Goal: Information Seeking & Learning: Learn about a topic

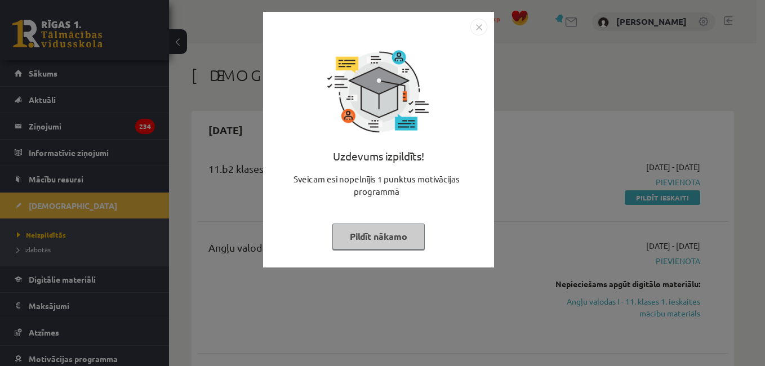
click at [369, 243] on button "Pildīt nākamo" at bounding box center [378, 237] width 92 height 26
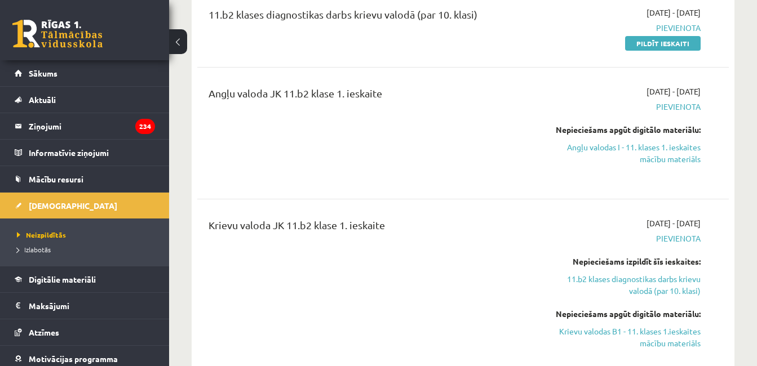
scroll to position [159, 0]
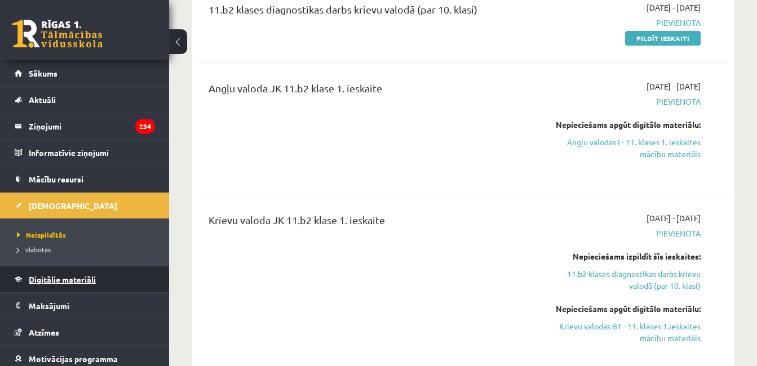
click at [48, 281] on span "Digitālie materiāli" at bounding box center [62, 279] width 67 height 10
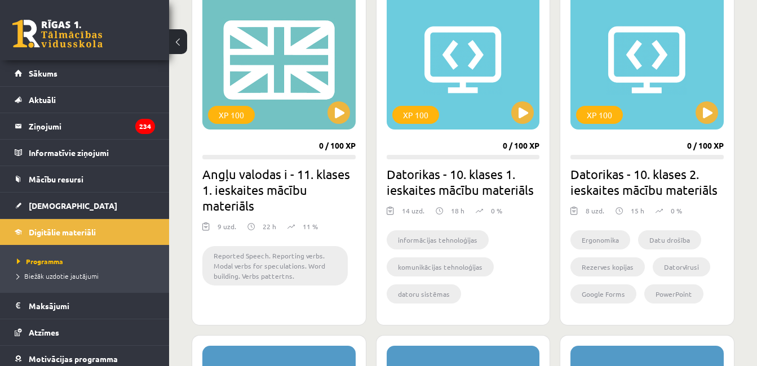
scroll to position [705, 0]
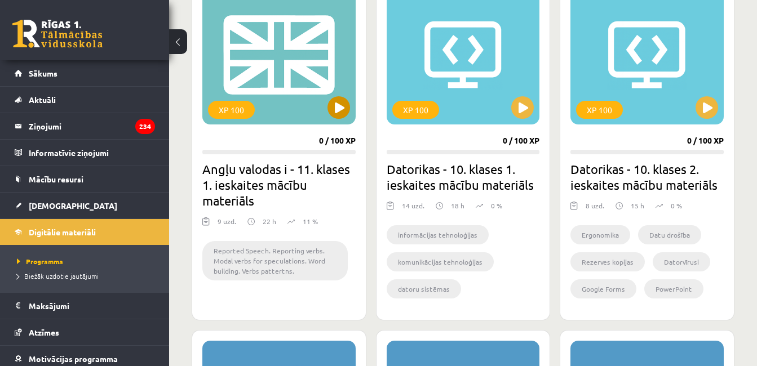
click at [310, 84] on div "XP 100" at bounding box center [278, 54] width 153 height 141
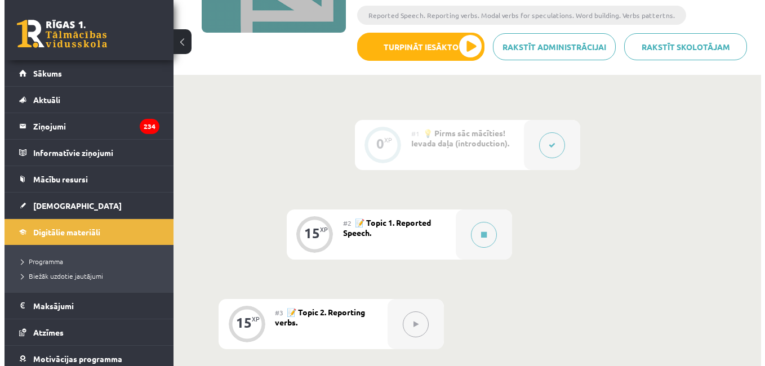
scroll to position [203, 0]
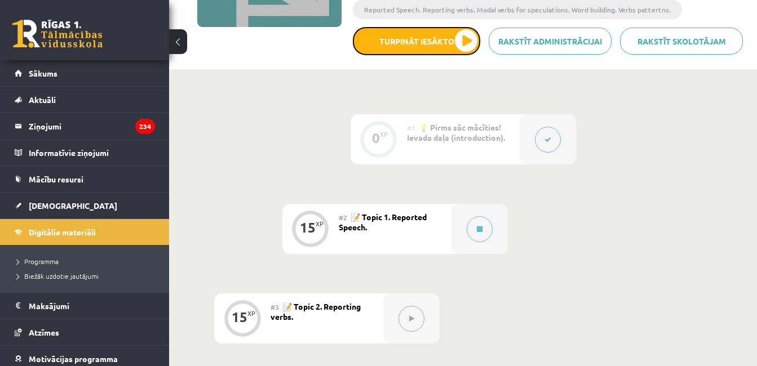
click at [459, 37] on button "Turpināt iesākto" at bounding box center [416, 41] width 127 height 28
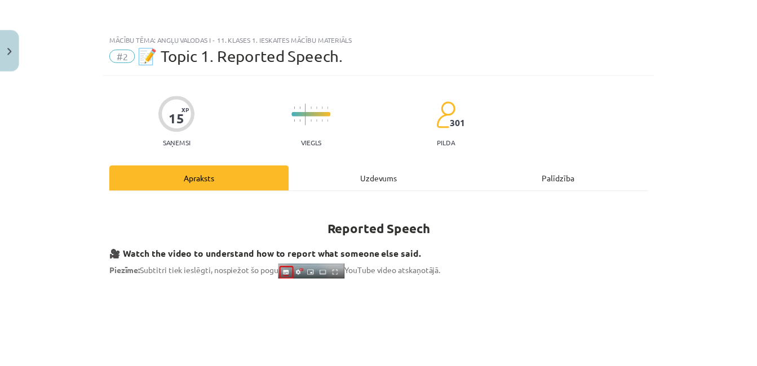
scroll to position [0, 0]
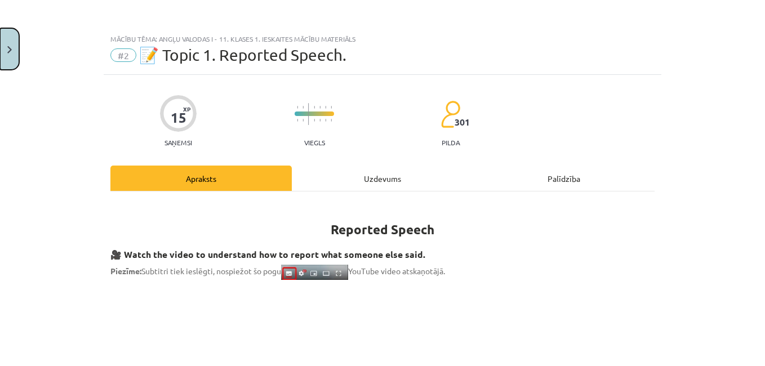
click at [18, 57] on button "Close" at bounding box center [9, 49] width 19 height 42
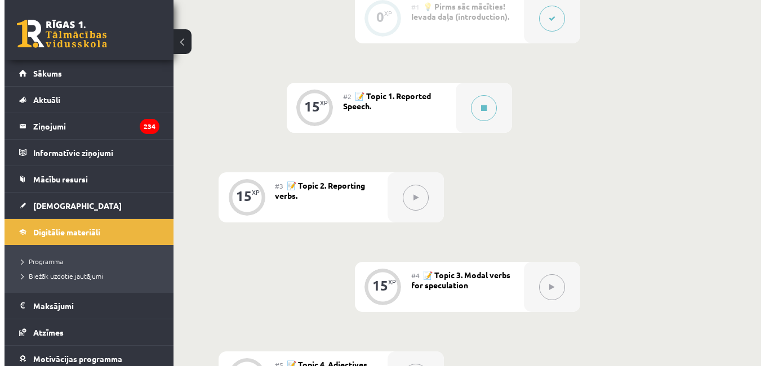
scroll to position [332, 0]
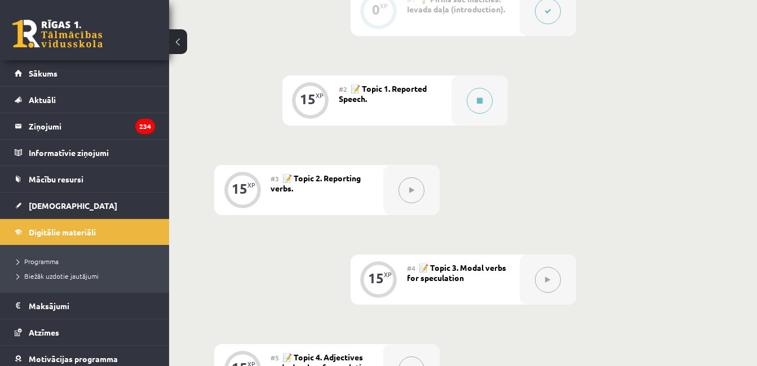
click at [478, 102] on icon at bounding box center [480, 100] width 6 height 7
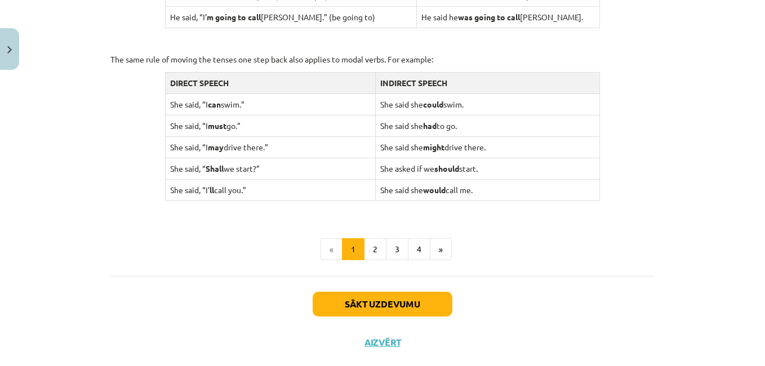
scroll to position [1128, 0]
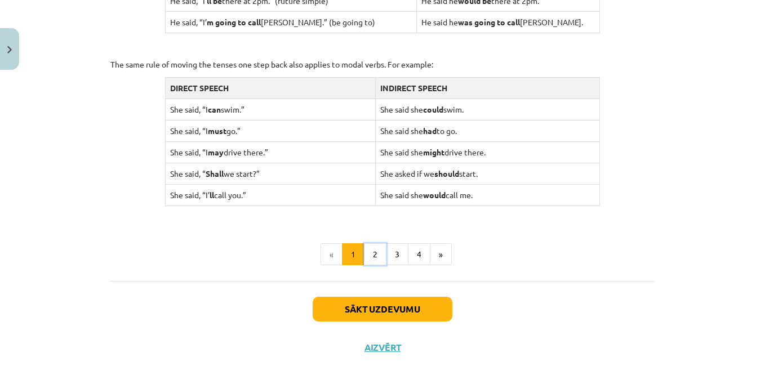
click at [372, 259] on button "2" at bounding box center [375, 254] width 23 height 23
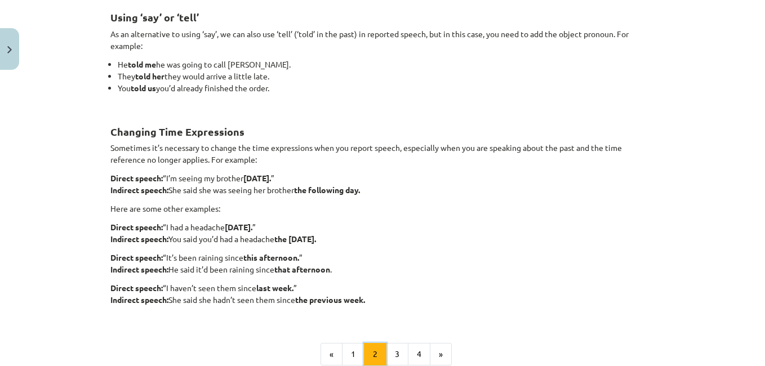
scroll to position [209, 0]
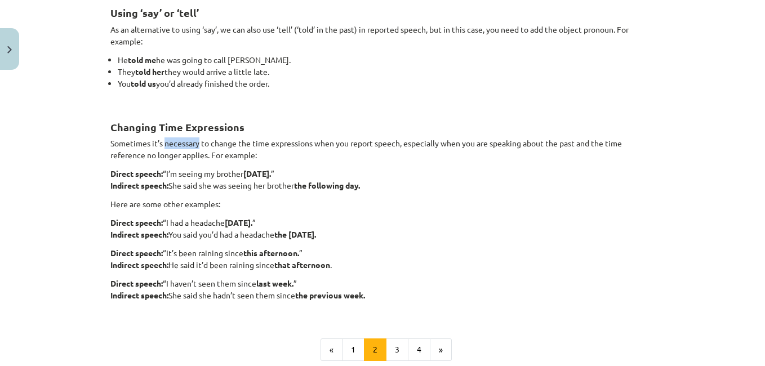
click at [380, 204] on p "Here are some other examples:" at bounding box center [382, 204] width 544 height 12
copy strong "the following day."
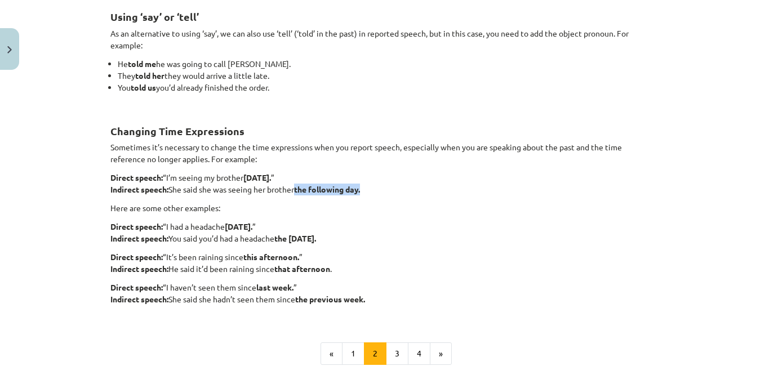
click at [710, 143] on div "Mācību tēma: Angļu valodas i - 11. klases 1. ieskaites mācību materiāls #2 📝 To…" at bounding box center [382, 183] width 765 height 366
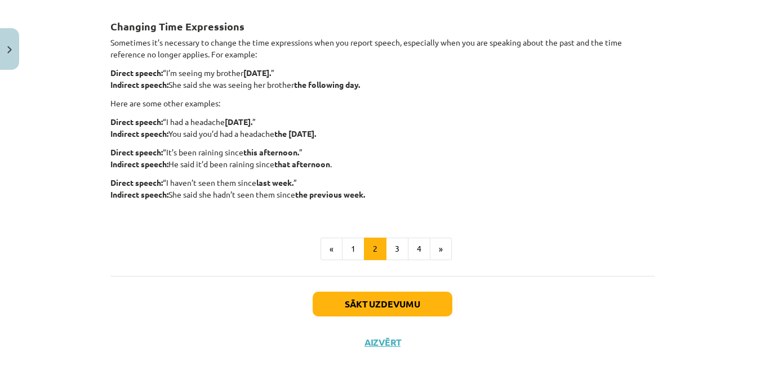
scroll to position [334, 0]
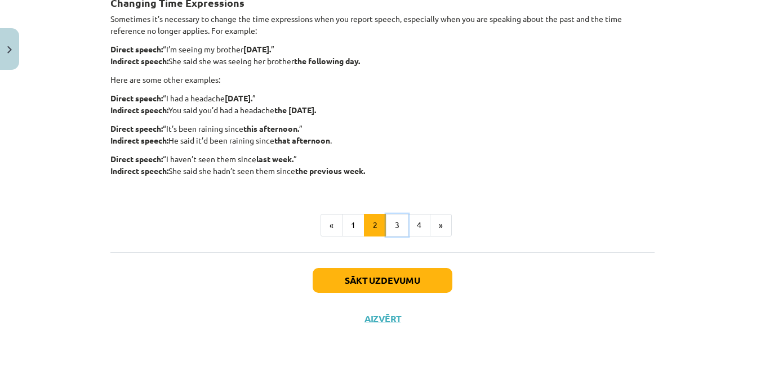
click at [398, 234] on button "3" at bounding box center [397, 225] width 23 height 23
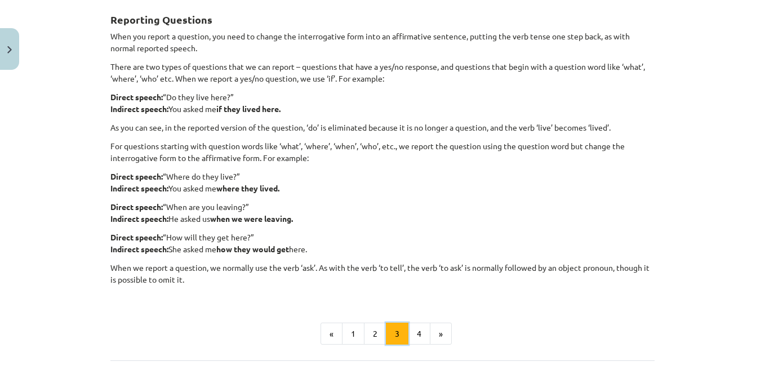
scroll to position [202, 0]
click at [292, 27] on h2 "Reporting Questions" at bounding box center [382, 14] width 544 height 28
copy strong "Reporting Questions"
click at [406, 140] on div "Reporting Questions When you report a question, you need to change the interrog…" at bounding box center [382, 149] width 544 height 298
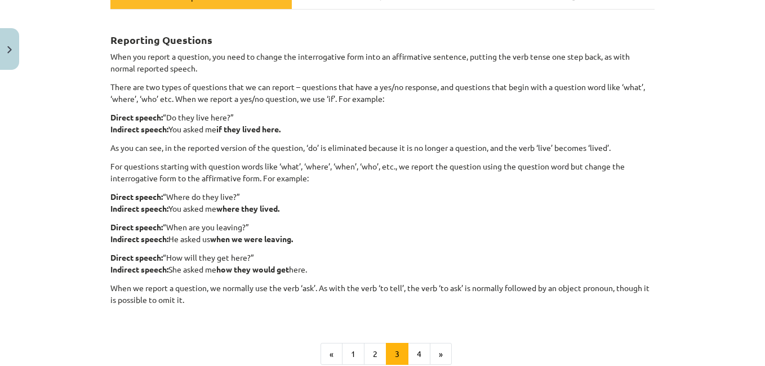
scroll to position [197, 0]
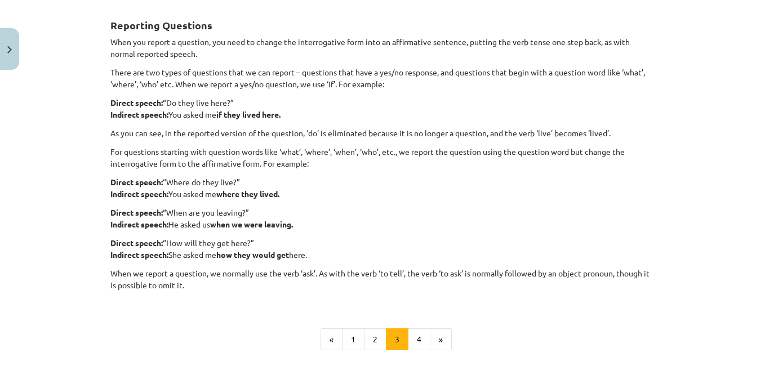
click at [110, 135] on p "As you can see, in the reported version of the question, ‘do’ is eliminated bec…" at bounding box center [382, 133] width 544 height 12
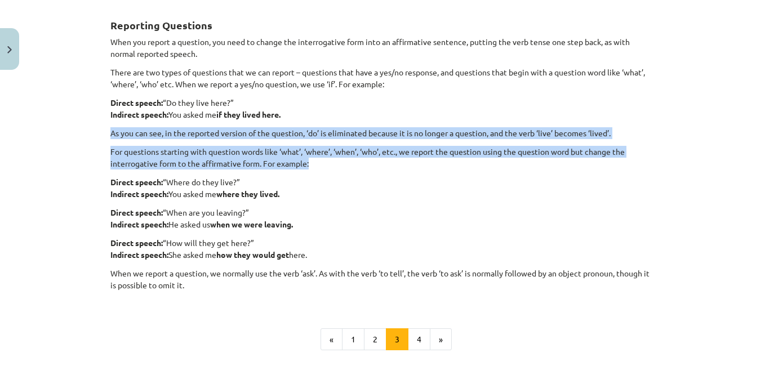
copy div "As you can see, in the reported version of the question, ‘do’ is eliminated bec…"
click at [445, 207] on p "Direct speech: “When are you leaving?” Indirect speech: He asked us when we wer…" at bounding box center [382, 219] width 544 height 24
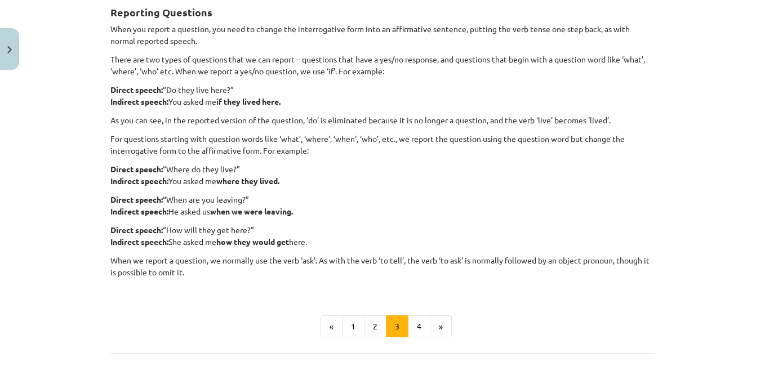
scroll to position [215, 0]
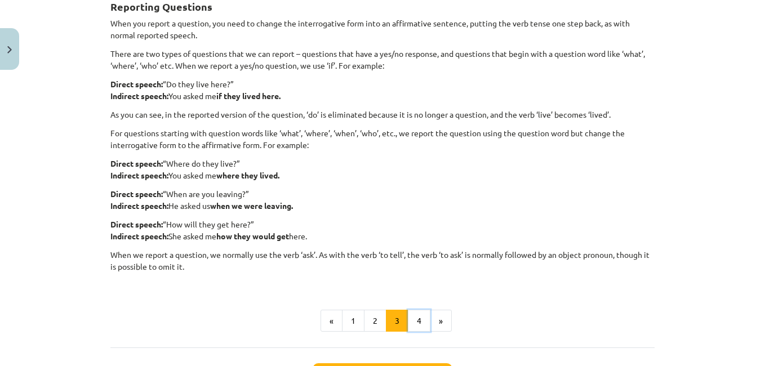
click at [414, 318] on button "4" at bounding box center [419, 321] width 23 height 23
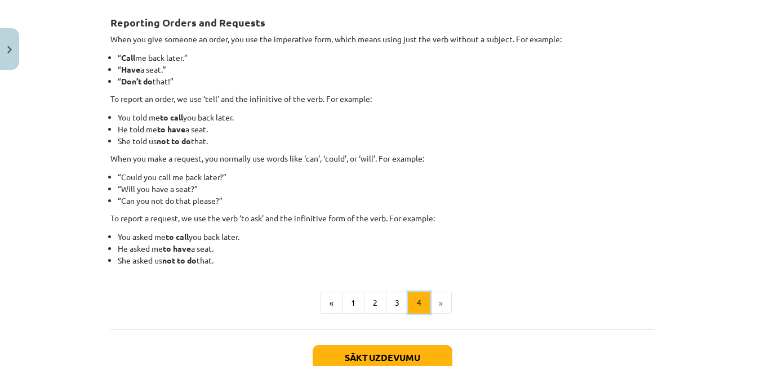
scroll to position [203, 0]
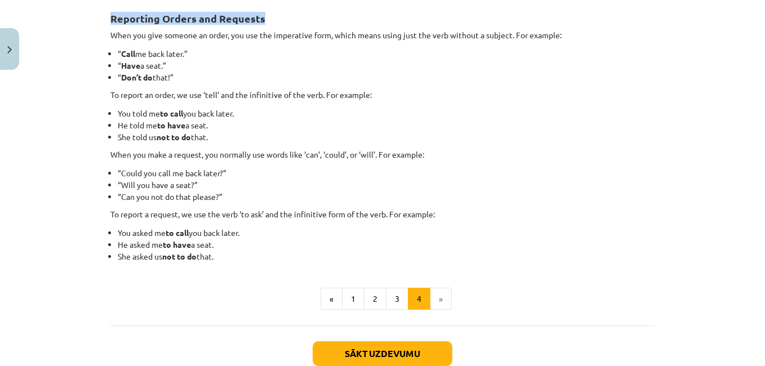
click at [239, 22] on strong "Reporting Orders and Requests" at bounding box center [187, 18] width 155 height 13
copy strong "Reporting Orders and Requests"
click at [375, 72] on li "“ Don’t do that!”" at bounding box center [386, 78] width 537 height 12
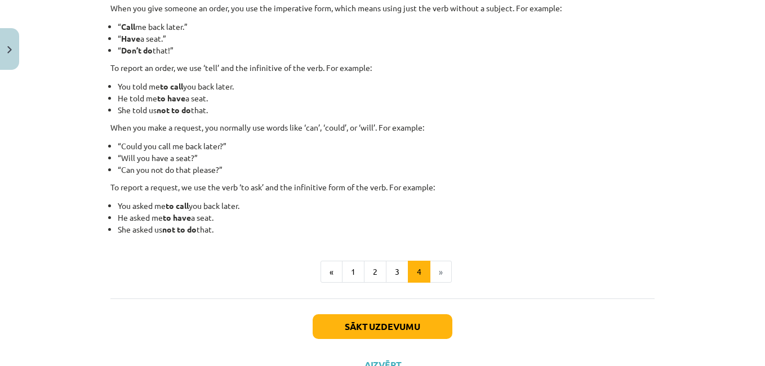
scroll to position [242, 0]
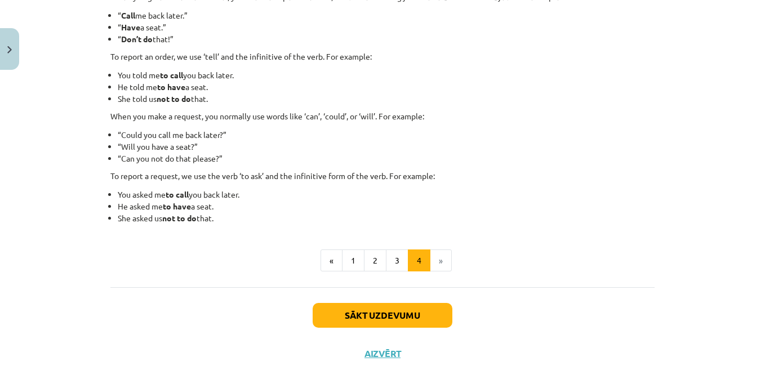
click at [547, 85] on li "He told me to have a seat." at bounding box center [386, 87] width 537 height 12
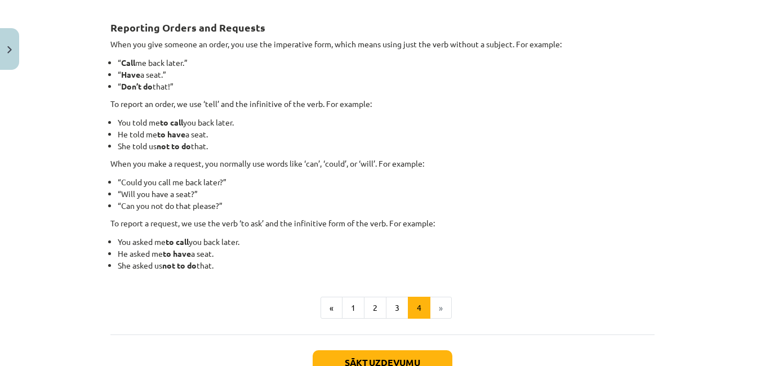
scroll to position [171, 0]
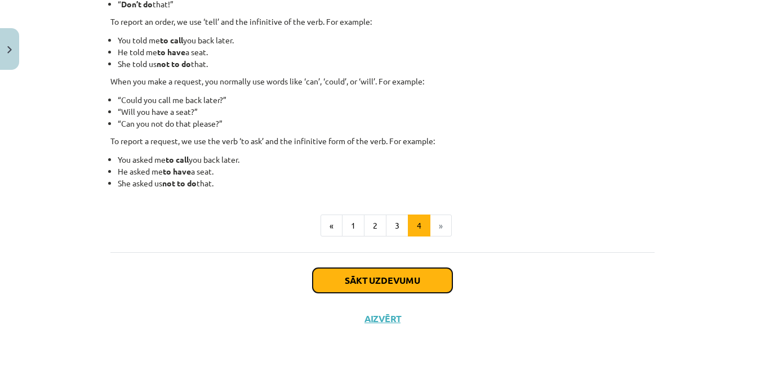
click at [384, 283] on button "Sākt uzdevumu" at bounding box center [383, 280] width 140 height 25
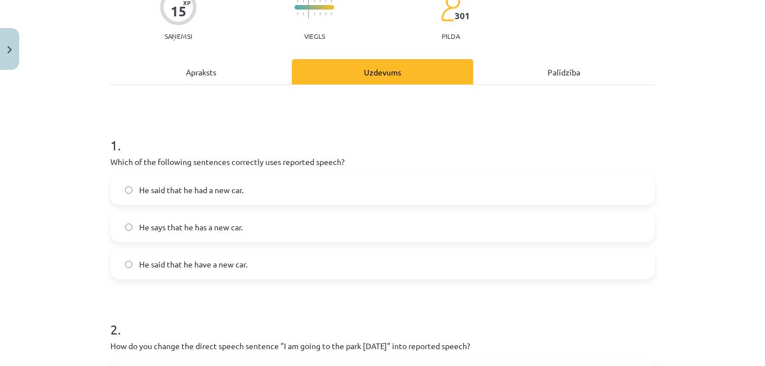
scroll to position [126, 0]
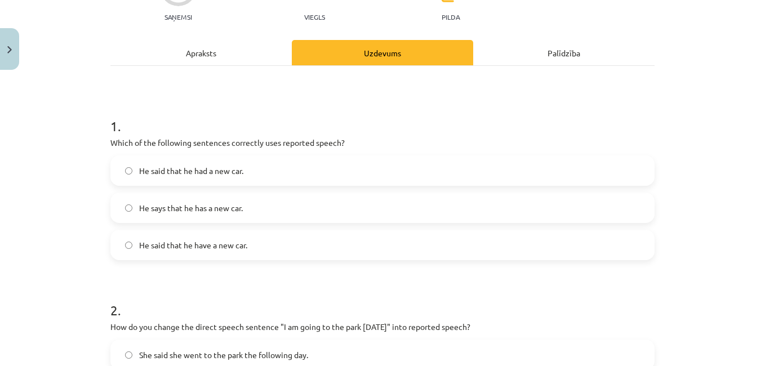
click at [370, 207] on label "He says that he has a new car." at bounding box center [383, 208] width 542 height 28
click at [591, 171] on label "He said that he had a new car." at bounding box center [383, 171] width 542 height 28
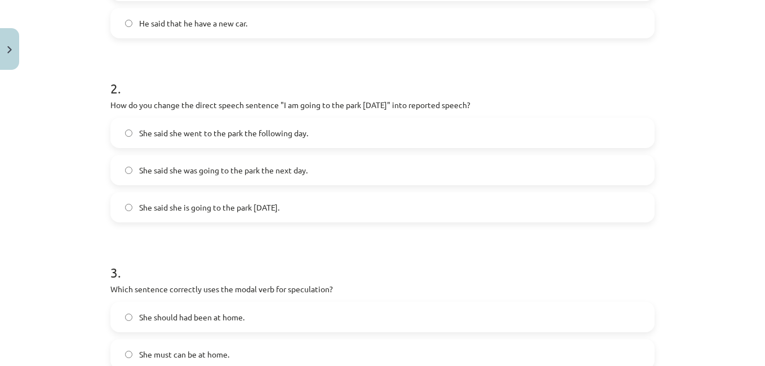
scroll to position [355, 0]
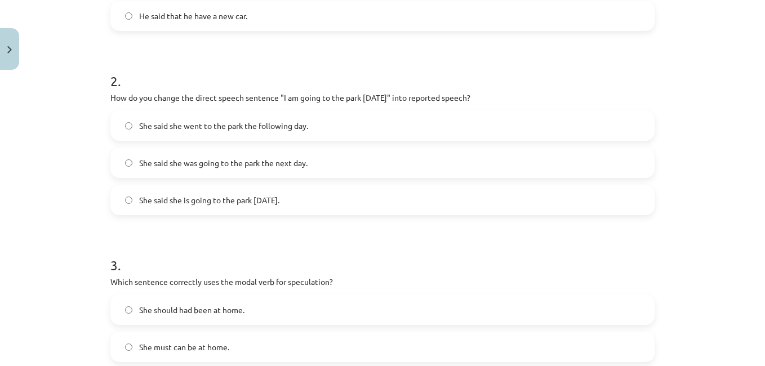
click at [423, 101] on p "How do you change the direct speech sentence "I am going to the park [DATE]" in…" at bounding box center [382, 98] width 544 height 12
copy p "reported"
click at [448, 204] on label "She said she is going to the park [DATE]." at bounding box center [383, 200] width 542 height 28
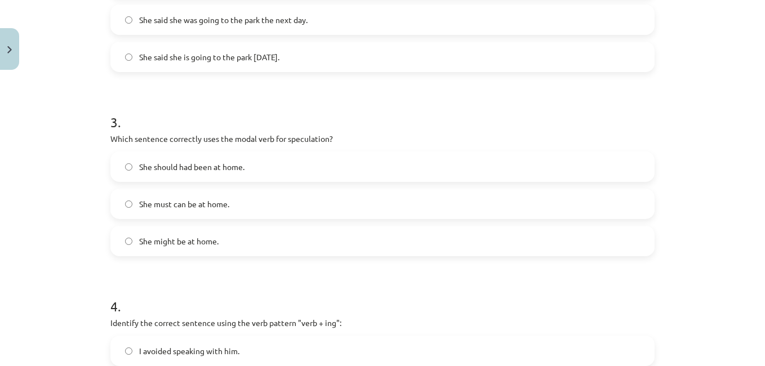
scroll to position [504, 0]
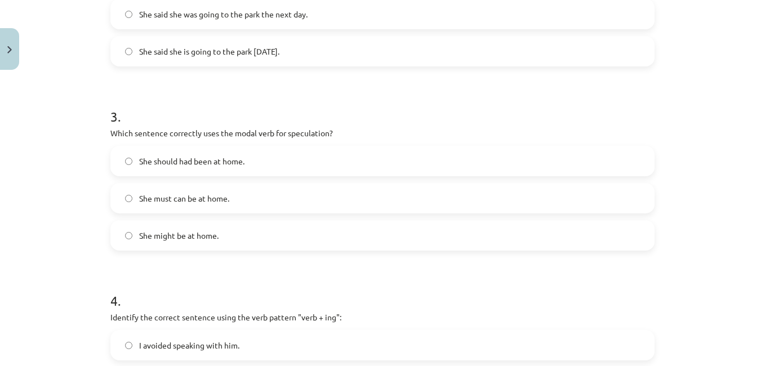
click at [341, 23] on label "She said she was going to the park the next day." at bounding box center [383, 14] width 542 height 28
click at [365, 241] on label "She might be at home." at bounding box center [383, 235] width 542 height 28
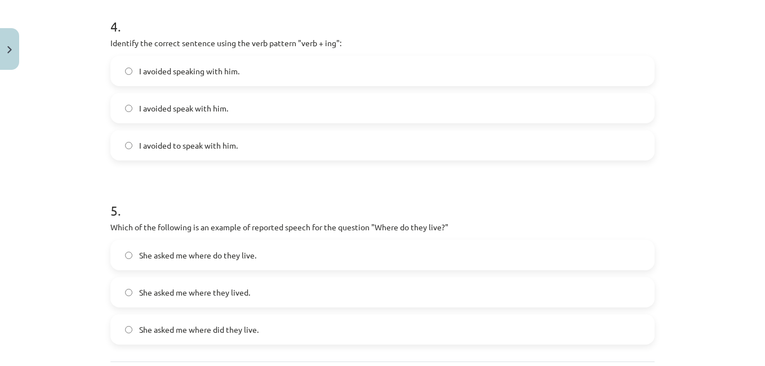
scroll to position [779, 0]
click at [312, 77] on label "I avoided speaking with him." at bounding box center [383, 70] width 542 height 28
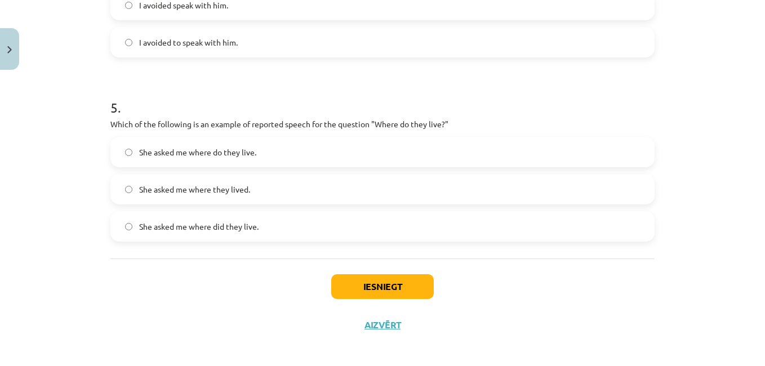
scroll to position [887, 0]
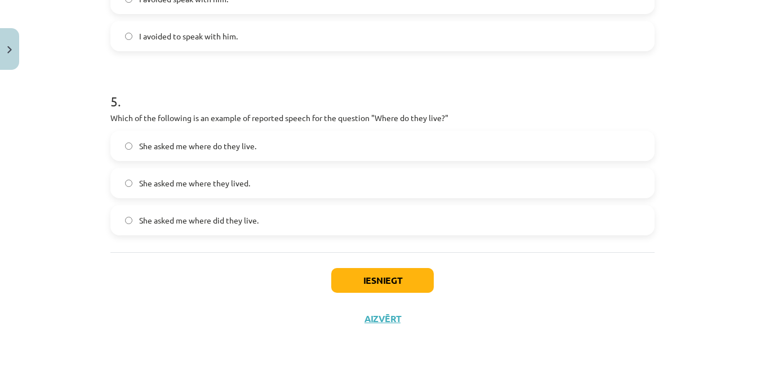
click at [323, 225] on label "She asked me where did they live." at bounding box center [383, 220] width 542 height 28
click at [373, 184] on label "She asked me where they lived." at bounding box center [383, 183] width 542 height 28
click at [400, 286] on button "Iesniegt" at bounding box center [382, 280] width 103 height 25
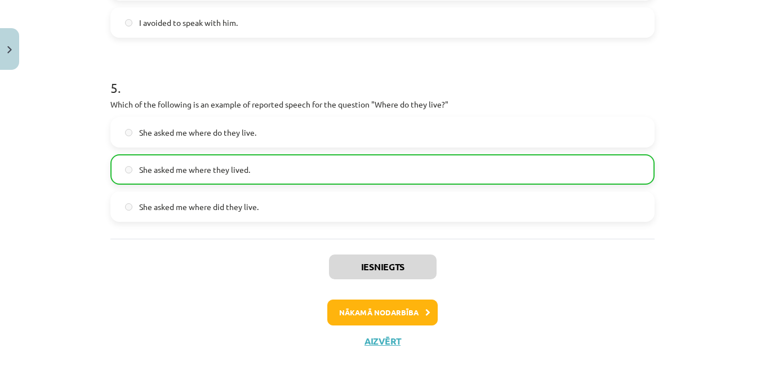
scroll to position [924, 0]
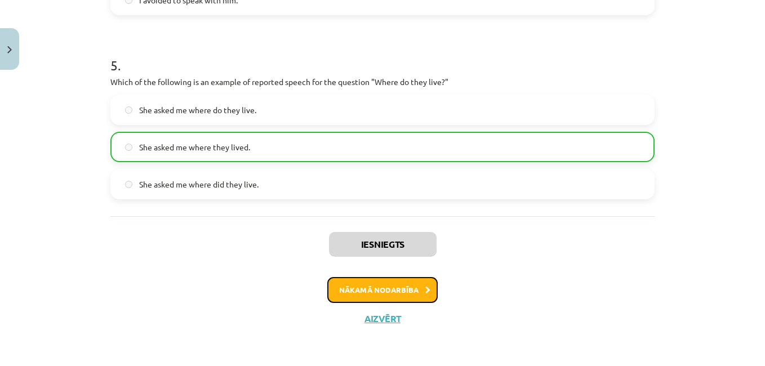
click at [401, 294] on button "Nākamā nodarbība" at bounding box center [382, 290] width 110 height 26
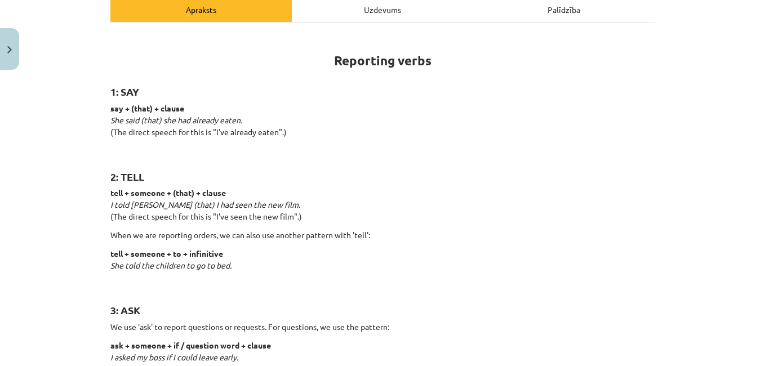
scroll to position [167, 0]
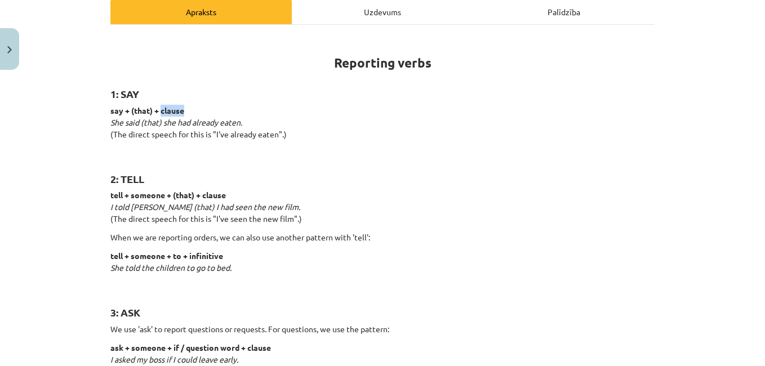
click at [200, 114] on p "say + (that) + clause She said (that) she had already eaten. (The direct speech…" at bounding box center [382, 128] width 544 height 47
copy strong "clause"
click at [334, 161] on h2 "2: TELL" at bounding box center [382, 173] width 544 height 28
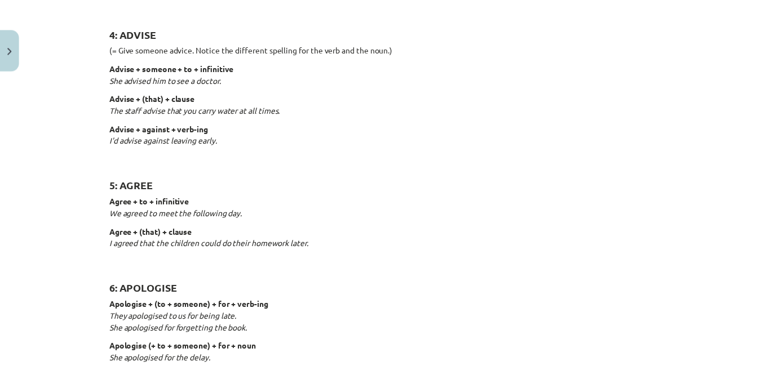
scroll to position [607, 0]
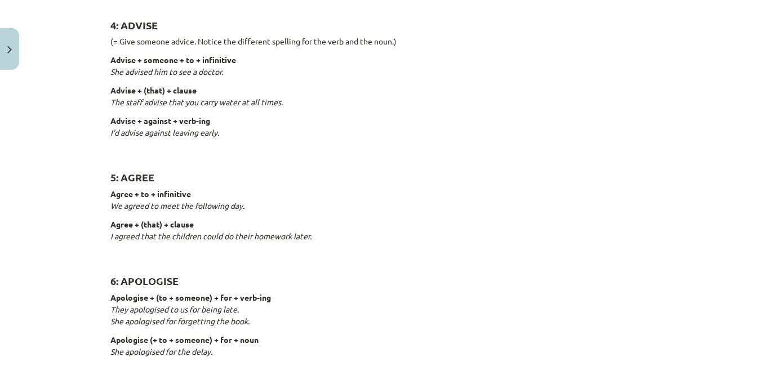
click at [2, 42] on button "Close" at bounding box center [9, 49] width 19 height 42
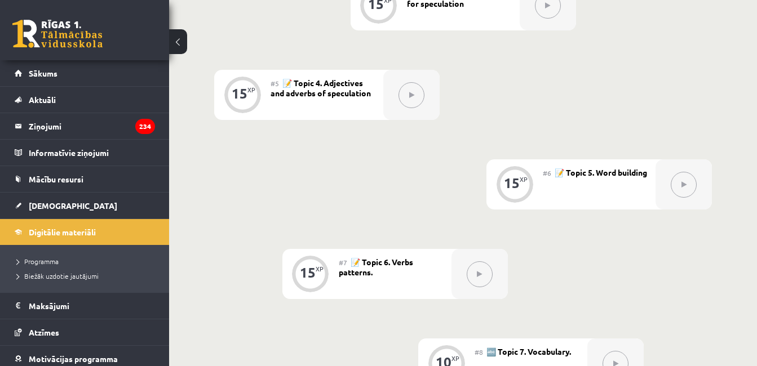
scroll to position [614, 0]
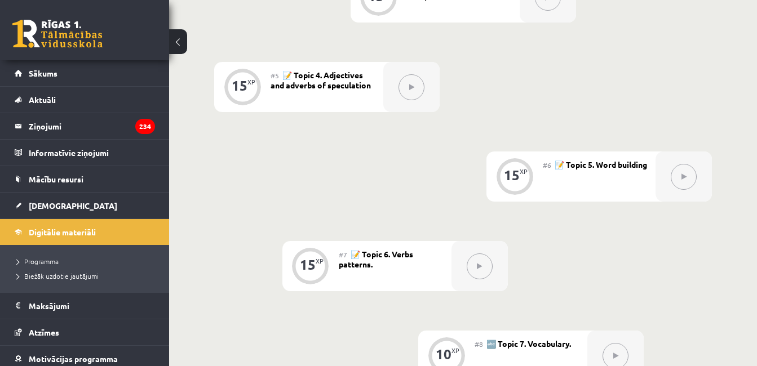
click at [517, 117] on div "0 XP #1 💡 Pirms sāc mācīties! Ievada daļa (introduction). 15 XP #2 📝 Topic 1. R…" at bounding box center [463, 87] width 498 height 767
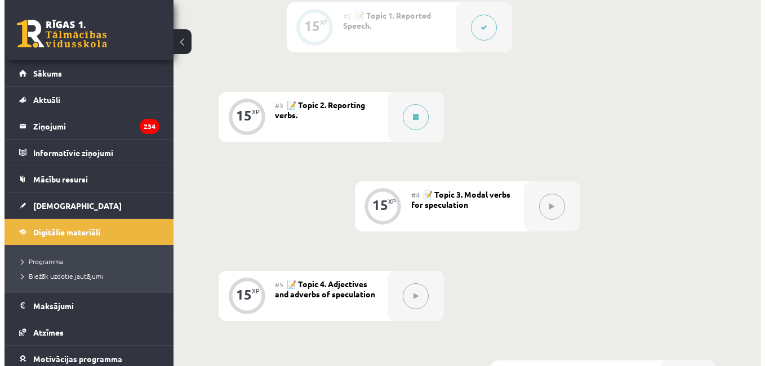
scroll to position [410, 0]
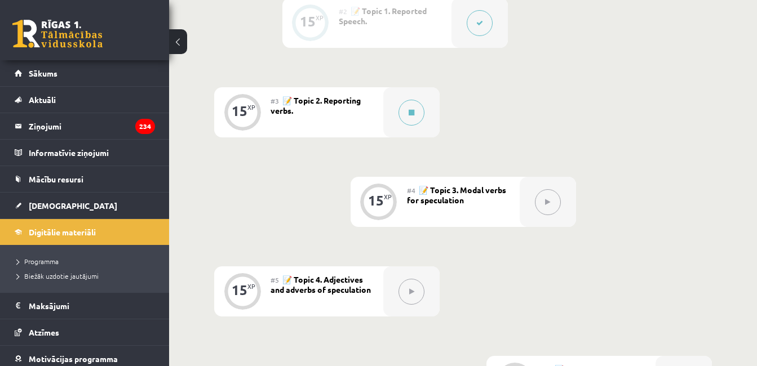
click at [412, 124] on button at bounding box center [411, 113] width 26 height 26
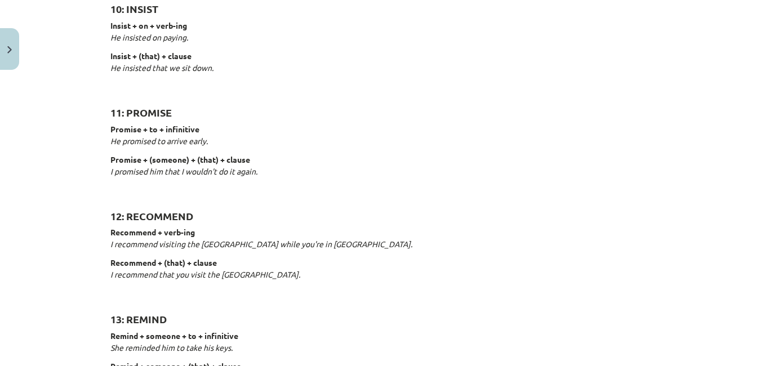
scroll to position [1356, 0]
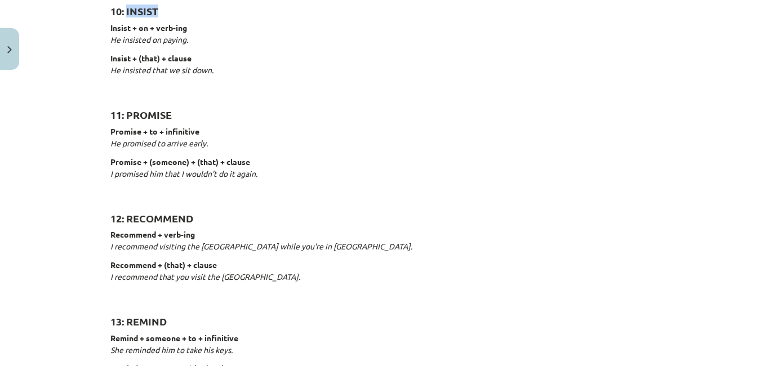
copy strong "INSIST"
copy em "He insisted on paying."
click at [344, 138] on p "Promise + to + infinitive He promised to arrive early." at bounding box center [382, 138] width 544 height 24
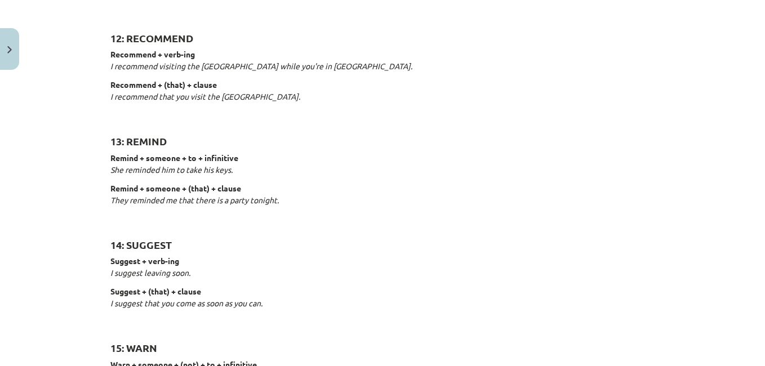
scroll to position [1538, 0]
click at [384, 66] on p "Recommend + verb-ing I recommend visiting the [GEOGRAPHIC_DATA] while you're in…" at bounding box center [382, 59] width 544 height 24
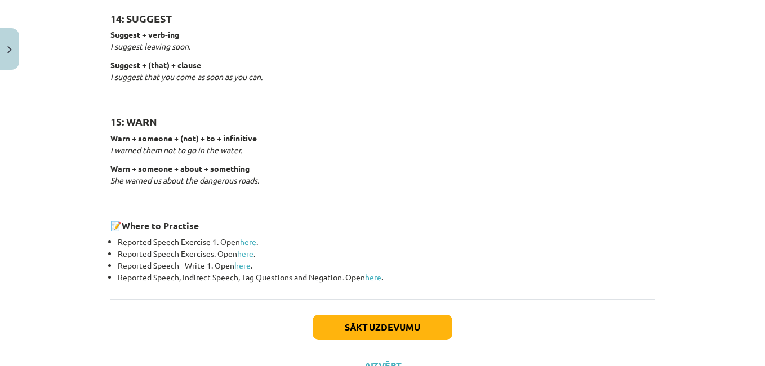
scroll to position [1766, 0]
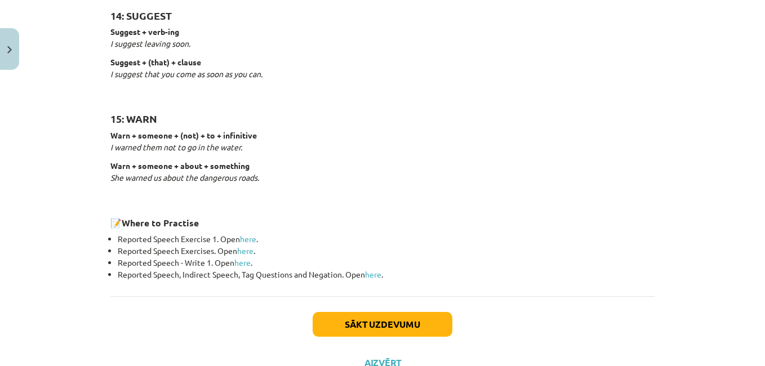
click at [387, 330] on button "Sākt uzdevumu" at bounding box center [383, 324] width 140 height 25
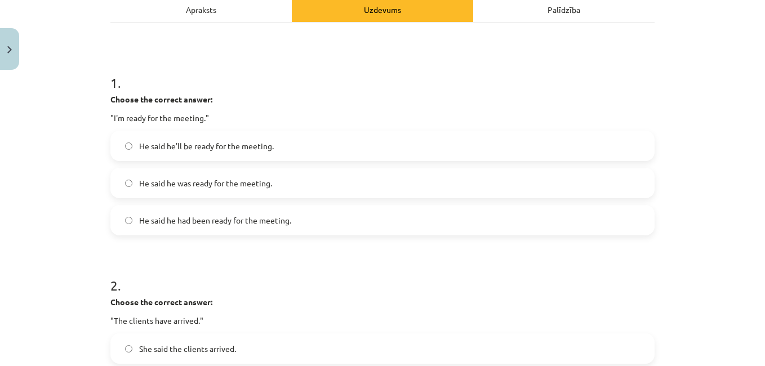
scroll to position [178, 0]
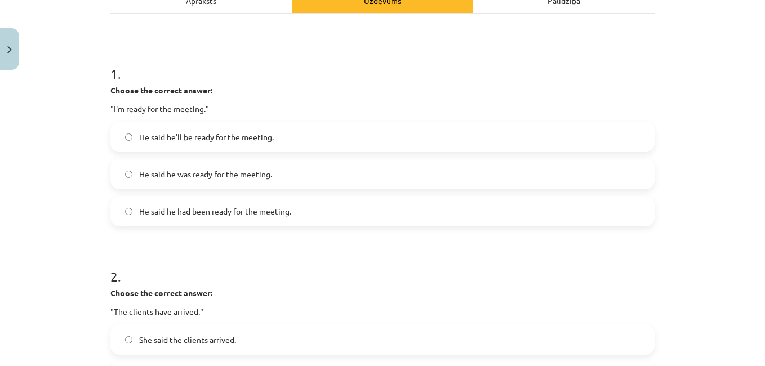
click at [272, 179] on label "He said he was ready for the meeting." at bounding box center [383, 174] width 542 height 28
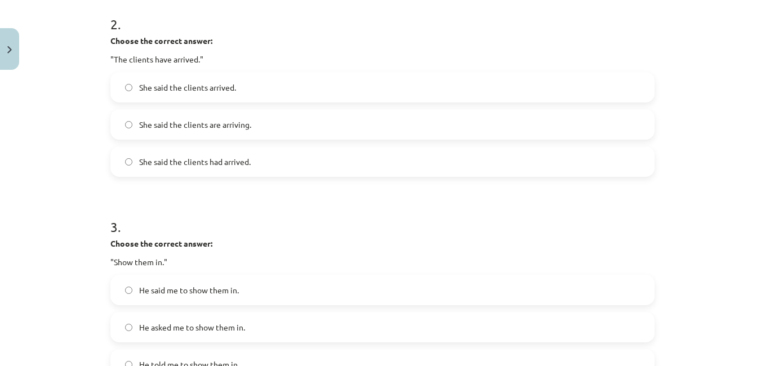
scroll to position [432, 0]
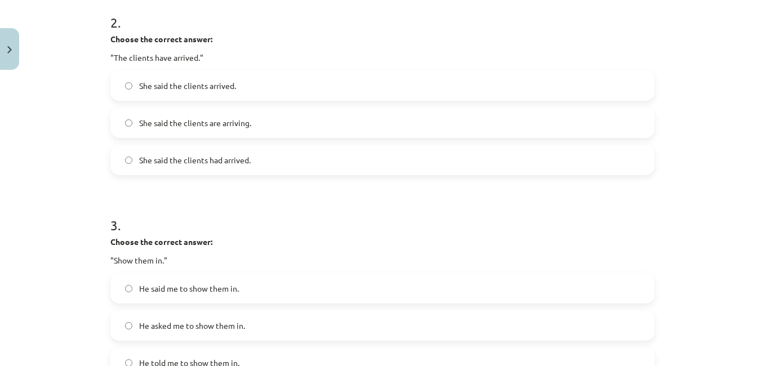
click at [344, 165] on label "She said the clients had arrived." at bounding box center [383, 160] width 542 height 28
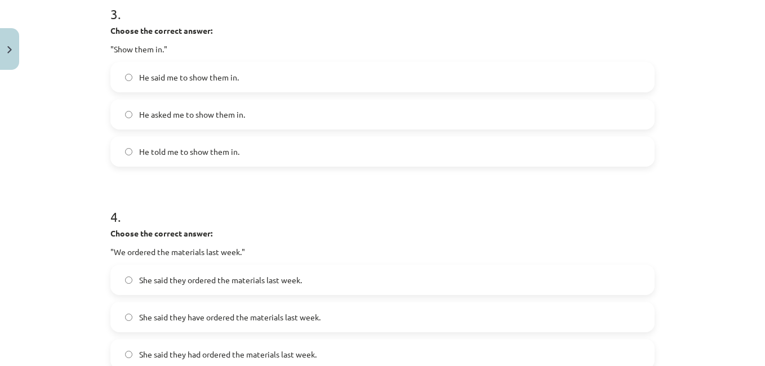
scroll to position [645, 0]
click at [295, 85] on label "He said me to show them in." at bounding box center [383, 76] width 542 height 28
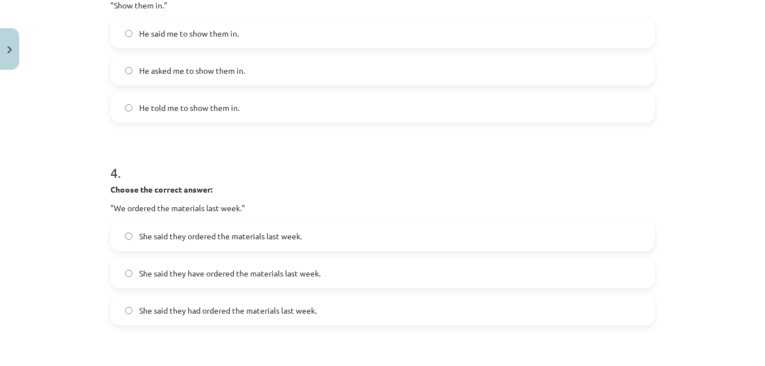
scroll to position [689, 0]
click at [370, 114] on label "He told me to show them in." at bounding box center [383, 106] width 542 height 28
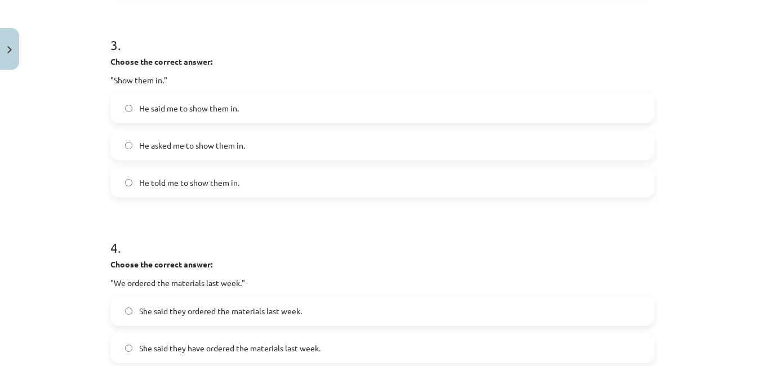
scroll to position [611, 0]
click at [357, 133] on label "He asked me to show them in." at bounding box center [383, 146] width 542 height 28
click at [374, 116] on label "He said me to show them in." at bounding box center [383, 109] width 542 height 28
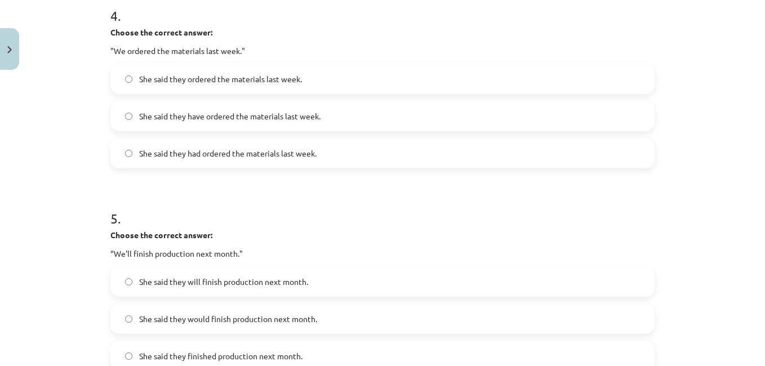
scroll to position [845, 0]
click at [354, 154] on label "She said they had ordered the materials last week." at bounding box center [383, 153] width 542 height 28
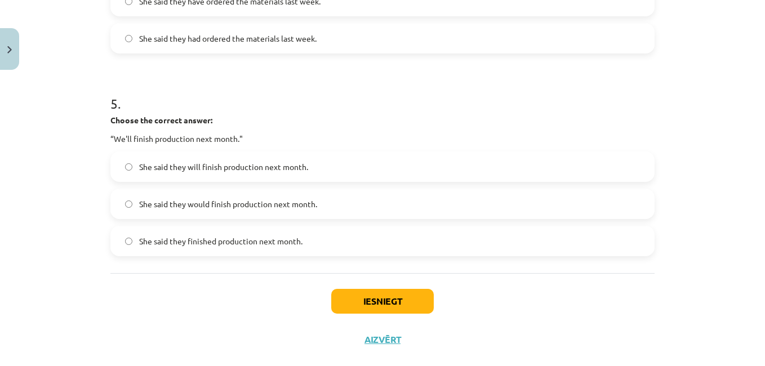
scroll to position [968, 0]
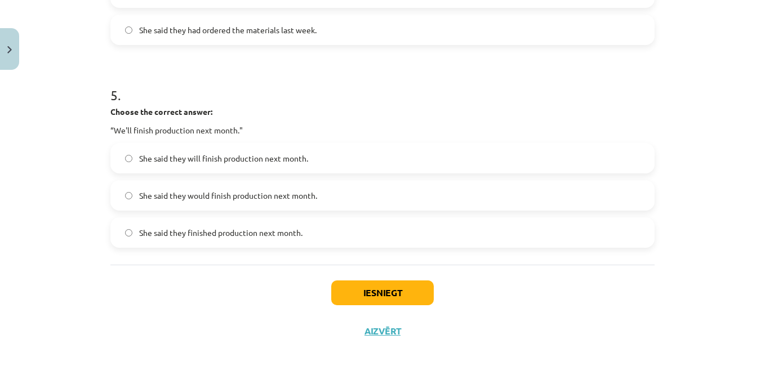
click at [356, 206] on label "She said they would finish production next month." at bounding box center [383, 195] width 542 height 28
click at [358, 297] on button "Iesniegt" at bounding box center [382, 293] width 103 height 25
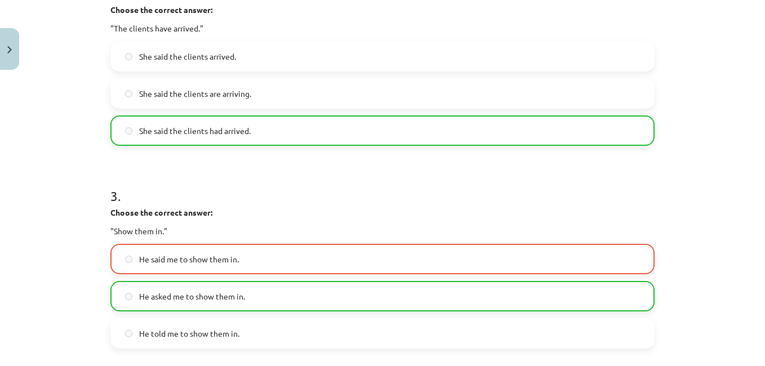
scroll to position [462, 0]
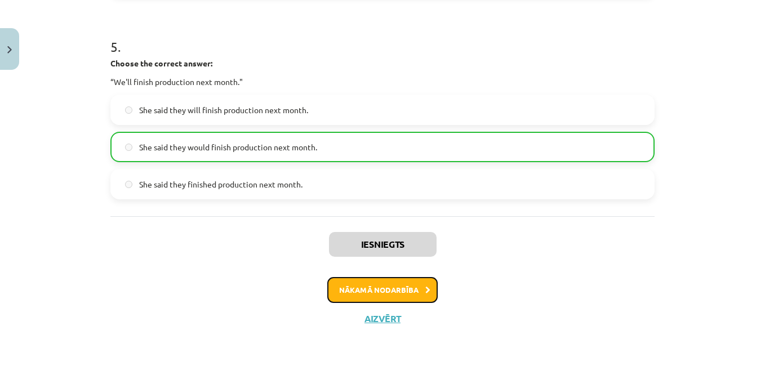
click at [372, 291] on button "Nākamā nodarbība" at bounding box center [382, 290] width 110 height 26
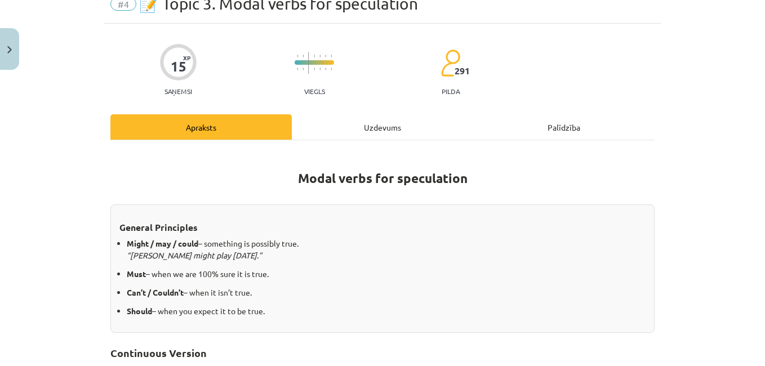
scroll to position [28, 0]
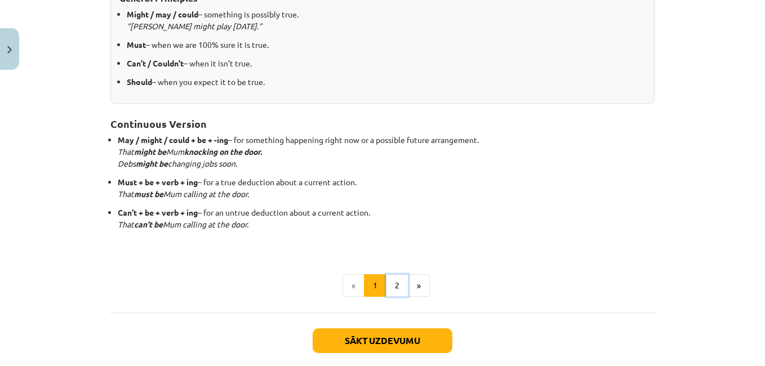
click at [392, 287] on button "2" at bounding box center [397, 285] width 23 height 23
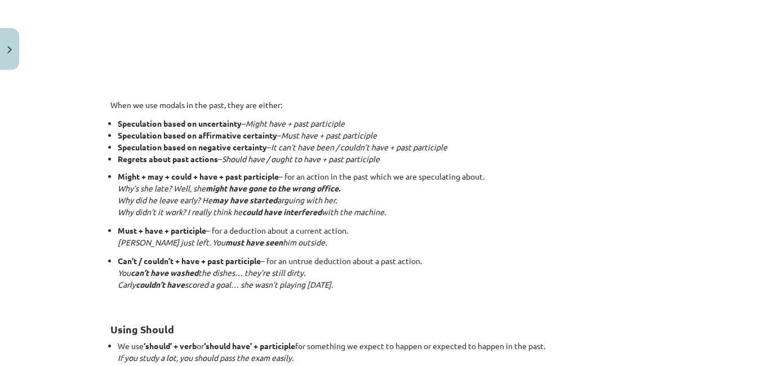
scroll to position [672, 0]
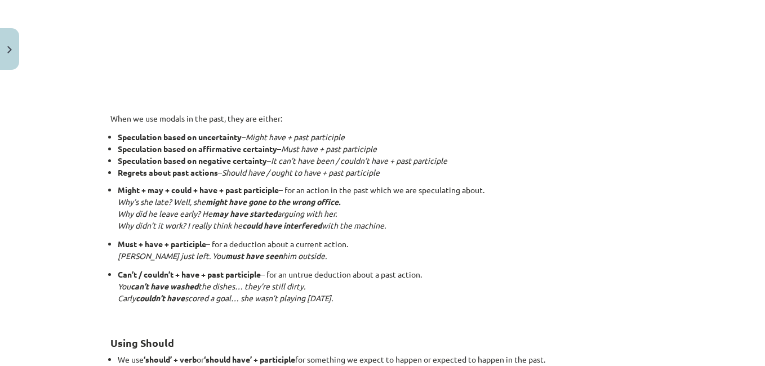
click at [385, 299] on p "Can’t / couldn’t + have + past participle – for an untrue deduction about a pas…" at bounding box center [386, 292] width 537 height 47
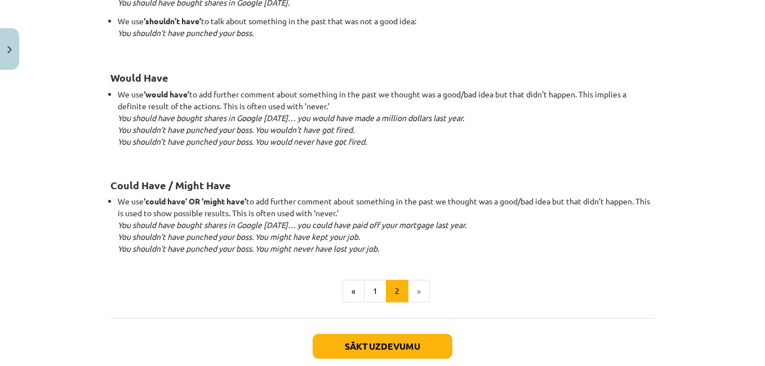
scroll to position [1149, 0]
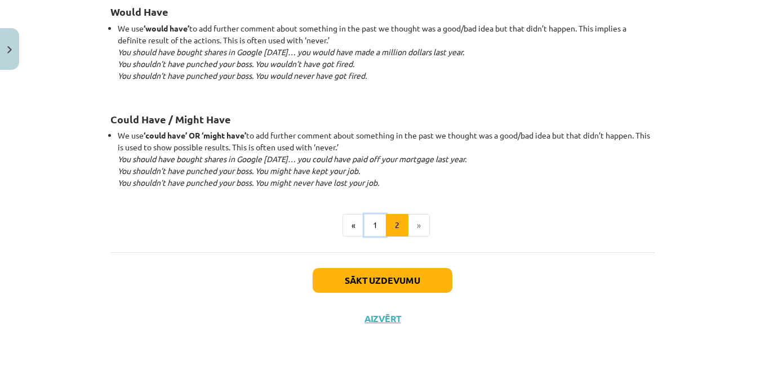
click at [369, 224] on button "1" at bounding box center [375, 225] width 23 height 23
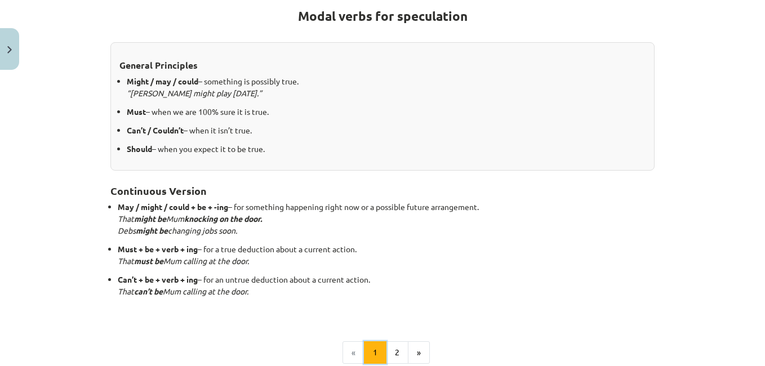
scroll to position [217, 0]
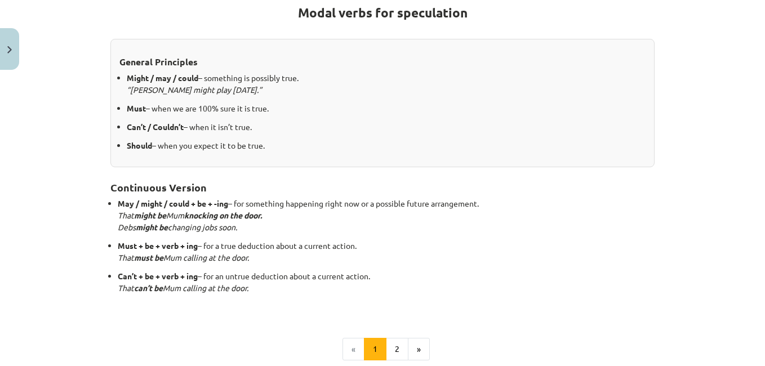
click at [394, 355] on button "2" at bounding box center [397, 349] width 23 height 23
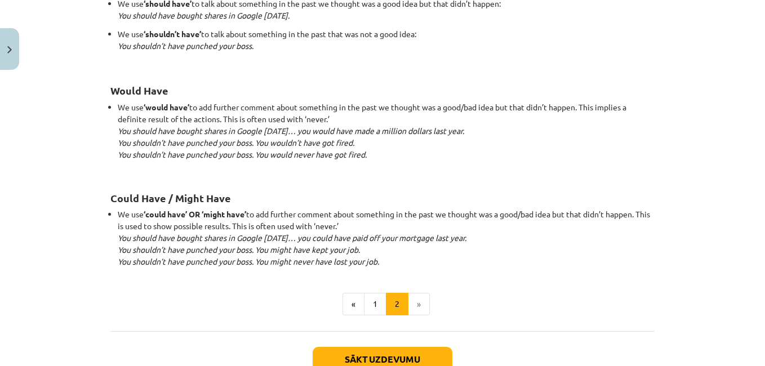
scroll to position [1078, 0]
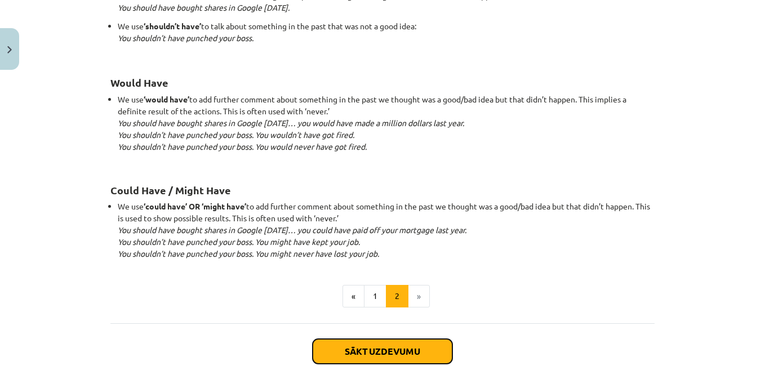
click at [403, 351] on button "Sākt uzdevumu" at bounding box center [383, 351] width 140 height 25
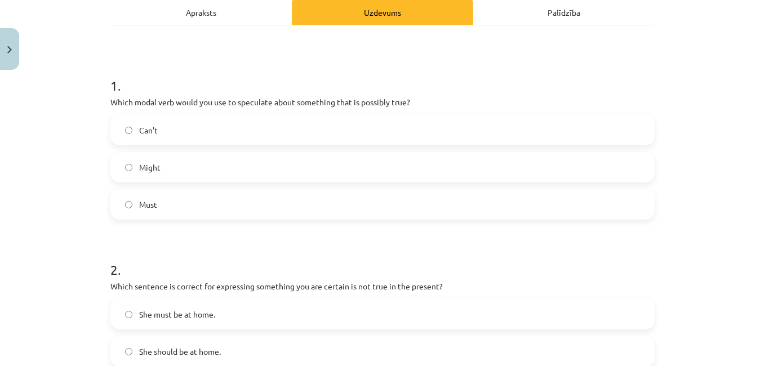
scroll to position [170, 0]
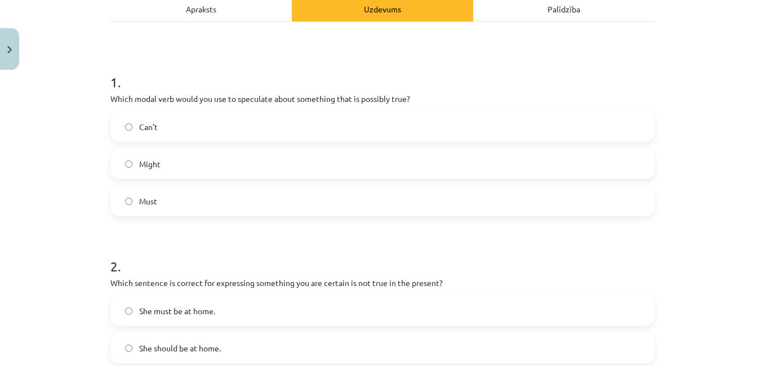
click at [319, 170] on label "Might" at bounding box center [383, 164] width 542 height 28
click at [595, 201] on label "Must" at bounding box center [383, 201] width 542 height 28
click at [291, 162] on label "Might" at bounding box center [383, 164] width 542 height 28
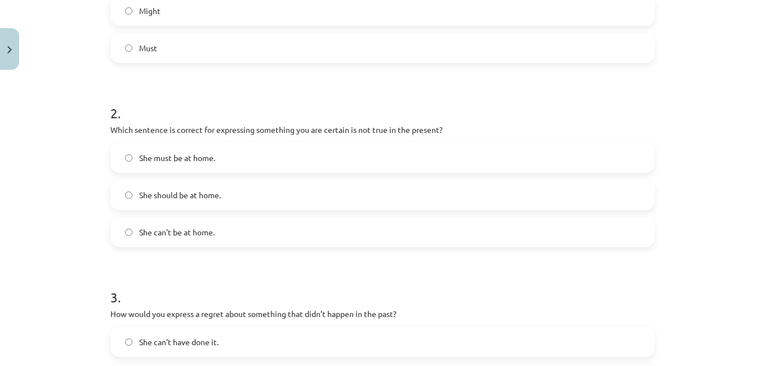
scroll to position [324, 0]
click at [303, 199] on label "She should be at home." at bounding box center [383, 194] width 542 height 28
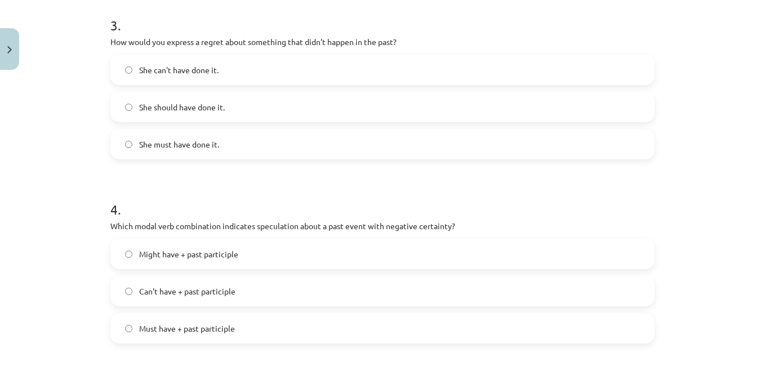
scroll to position [600, 0]
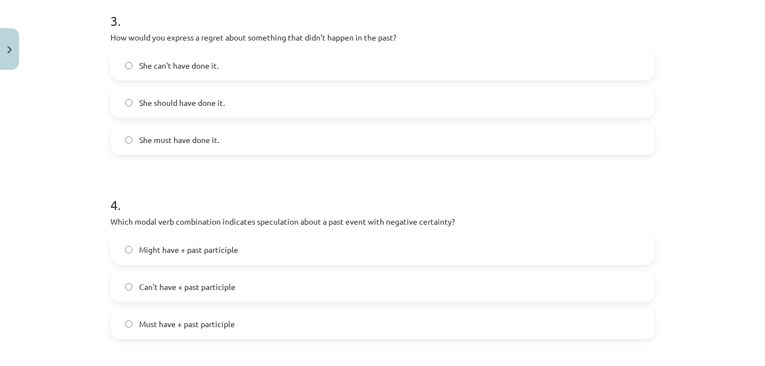
click at [403, 111] on label "She should have done it." at bounding box center [383, 102] width 542 height 28
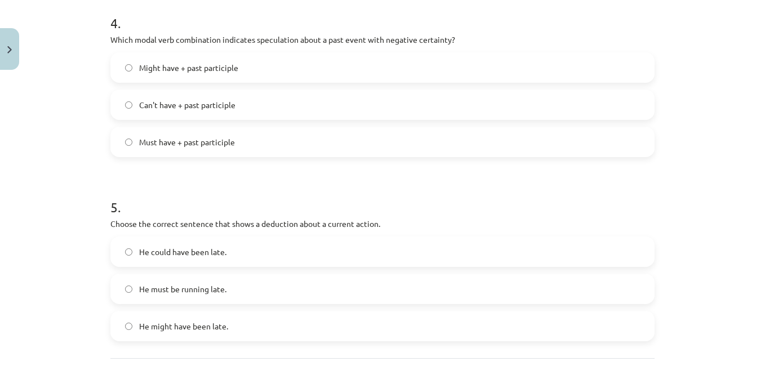
scroll to position [782, 0]
click at [250, 147] on label "Must have + past participle" at bounding box center [383, 141] width 542 height 28
click at [267, 114] on label "Can't have + past participle" at bounding box center [383, 104] width 542 height 28
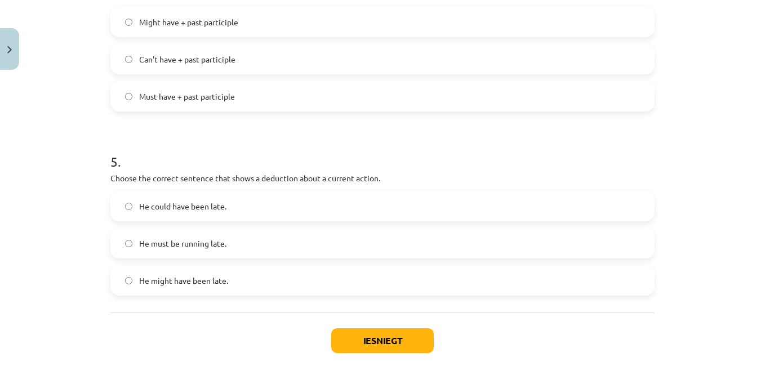
scroll to position [887, 0]
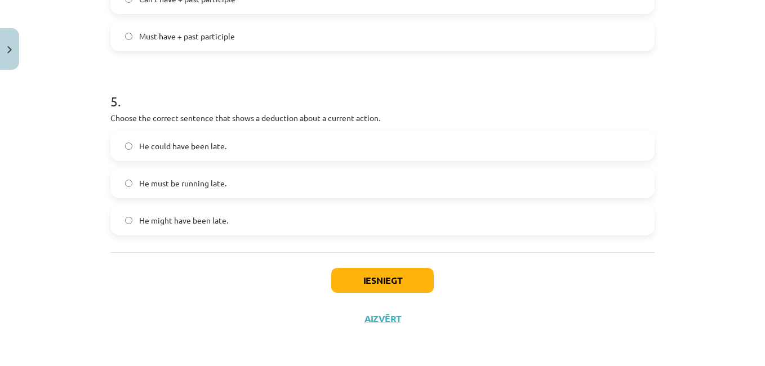
click at [252, 193] on label "He must be running late." at bounding box center [383, 183] width 542 height 28
click at [412, 285] on button "Iesniegt" at bounding box center [382, 280] width 103 height 25
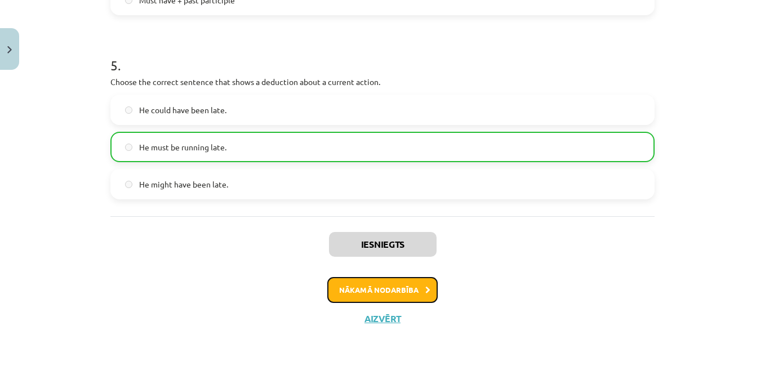
click at [405, 290] on button "Nākamā nodarbība" at bounding box center [382, 290] width 110 height 26
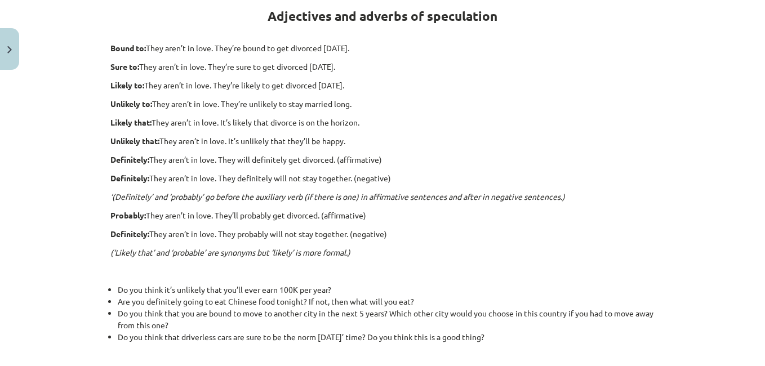
scroll to position [214, 0]
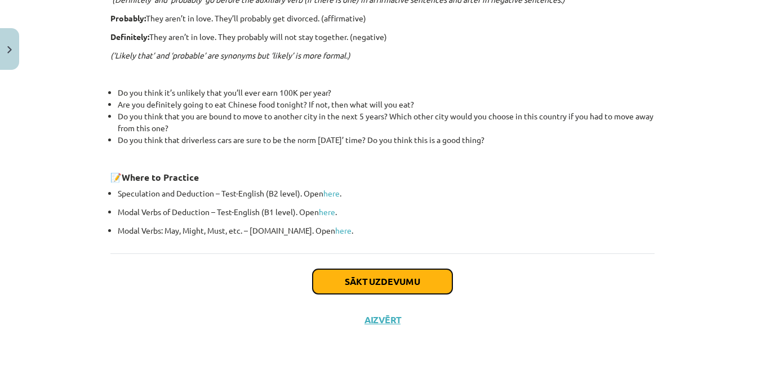
click at [401, 289] on button "Sākt uzdevumu" at bounding box center [383, 281] width 140 height 25
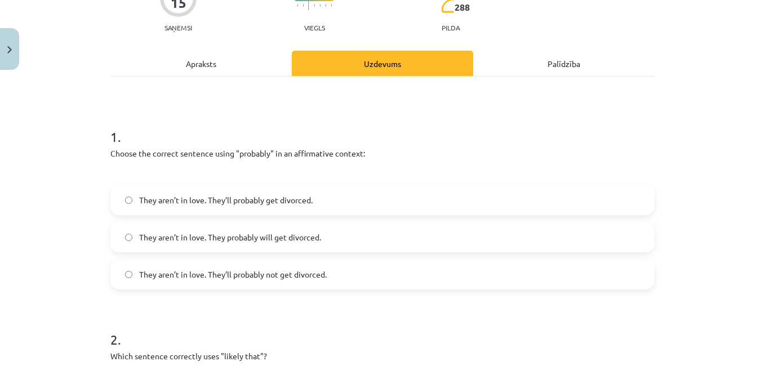
scroll to position [121, 0]
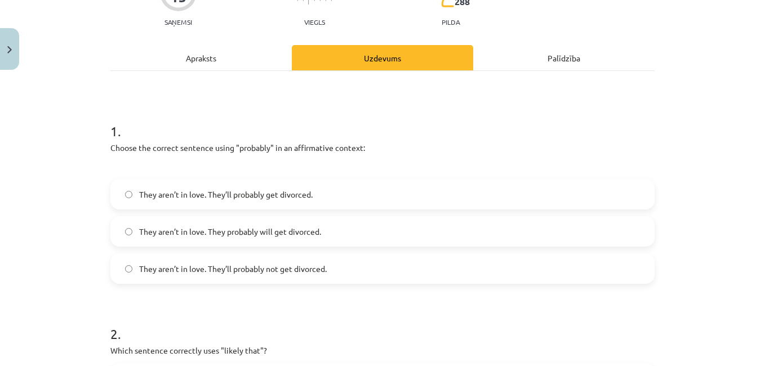
click at [163, 204] on label "They aren’t in love. They’ll probably get divorced." at bounding box center [383, 194] width 542 height 28
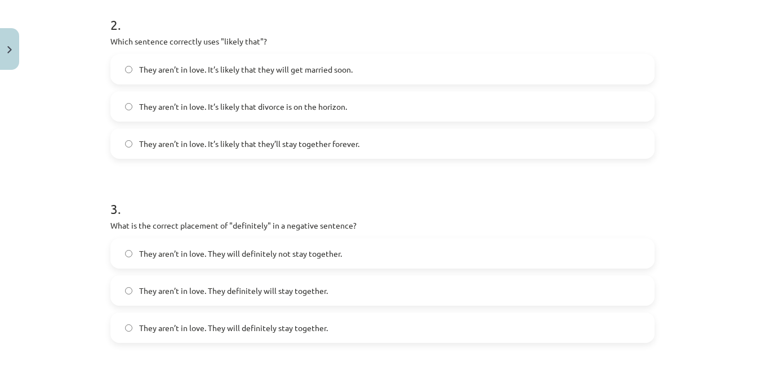
scroll to position [428, 0]
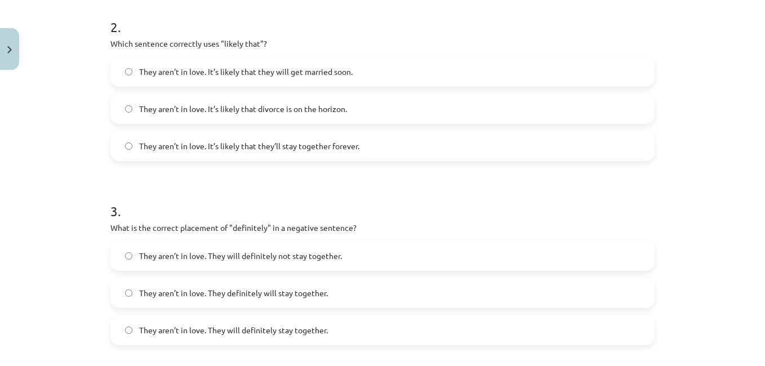
click at [397, 114] on label "They aren’t in love. It’s likely that divorce is on the horizon." at bounding box center [383, 109] width 542 height 28
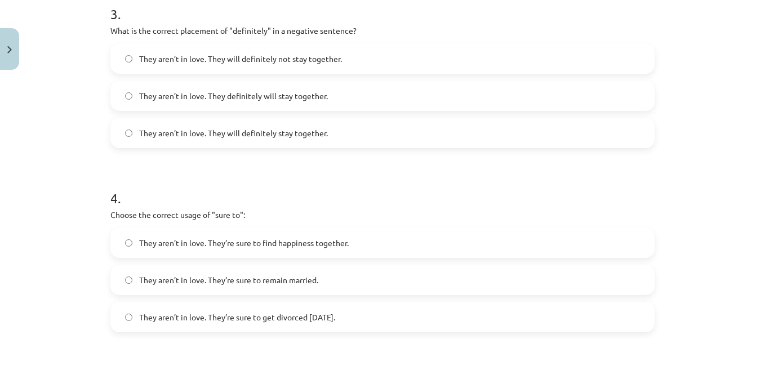
scroll to position [626, 0]
click at [373, 62] on label "They aren’t in love. They will definitely not stay together." at bounding box center [383, 57] width 542 height 28
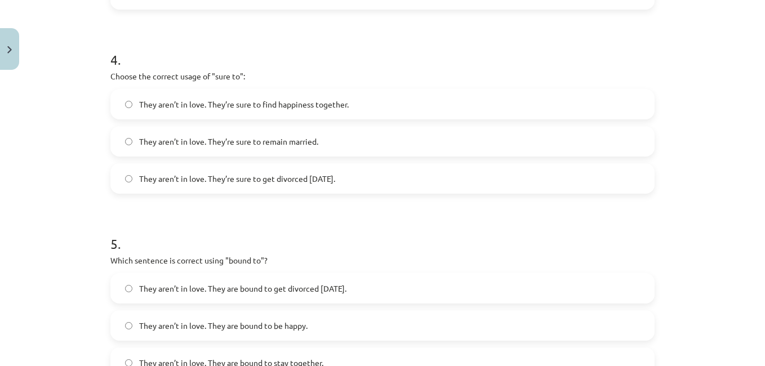
scroll to position [774, 0]
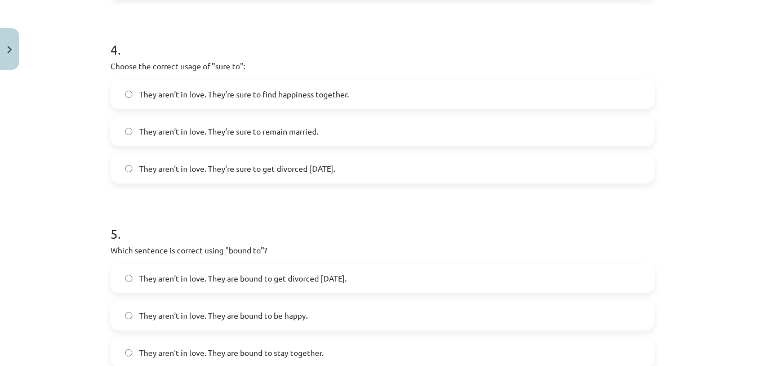
click at [379, 168] on label "They aren’t in love. They’re sure to get divorced [DATE]." at bounding box center [383, 168] width 542 height 28
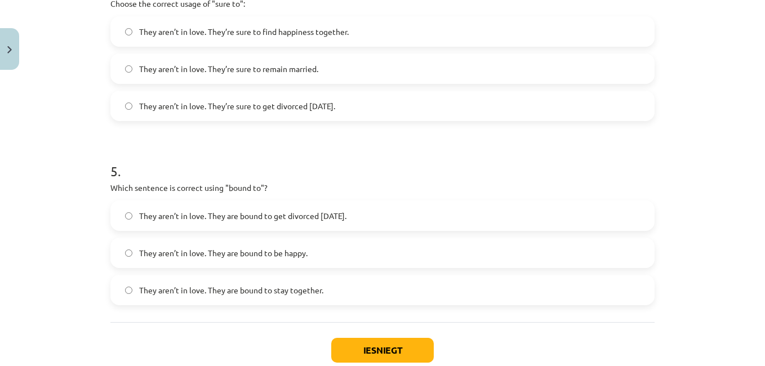
scroll to position [906, 0]
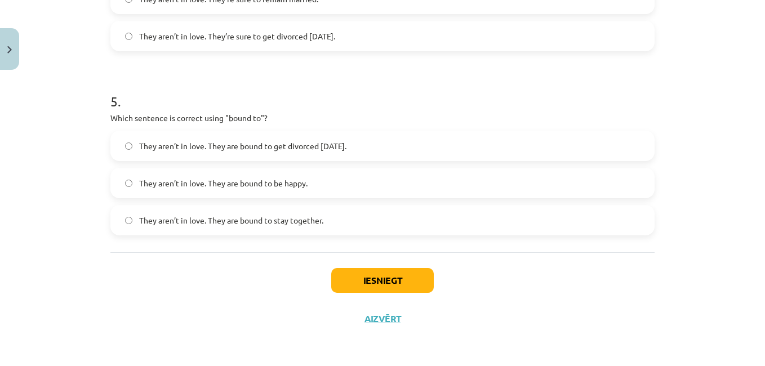
click at [445, 145] on label "They aren’t in love. They are bound to get divorced [DATE]." at bounding box center [383, 146] width 542 height 28
click at [387, 281] on button "Iesniegt" at bounding box center [382, 280] width 103 height 25
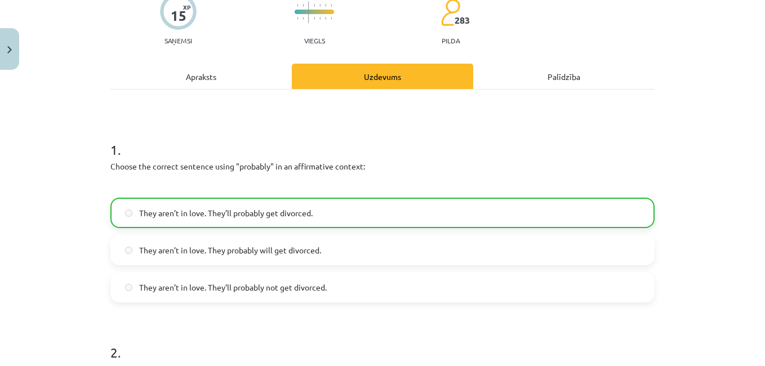
scroll to position [0, 0]
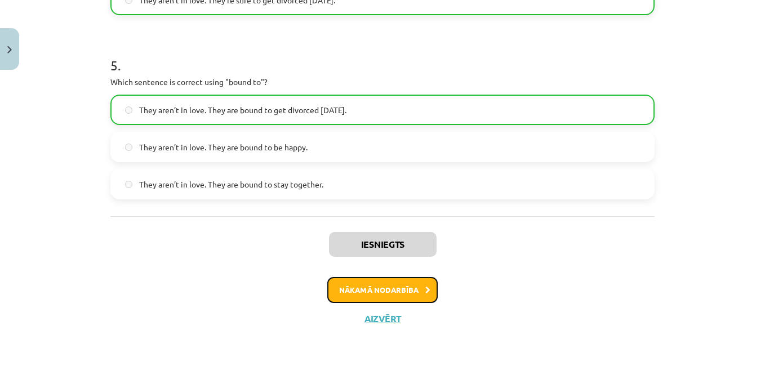
click at [388, 286] on button "Nākamā nodarbība" at bounding box center [382, 290] width 110 height 26
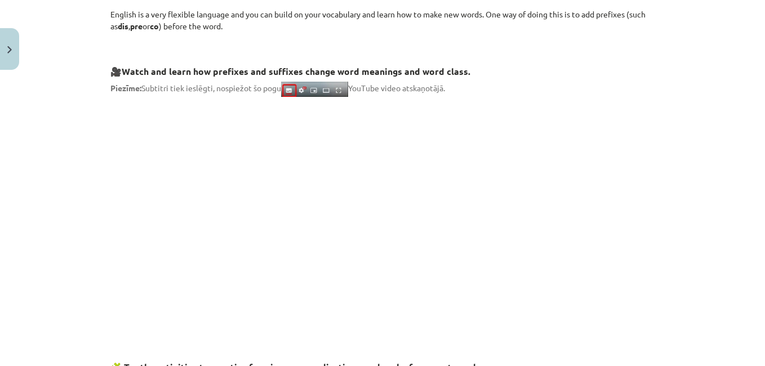
scroll to position [193, 0]
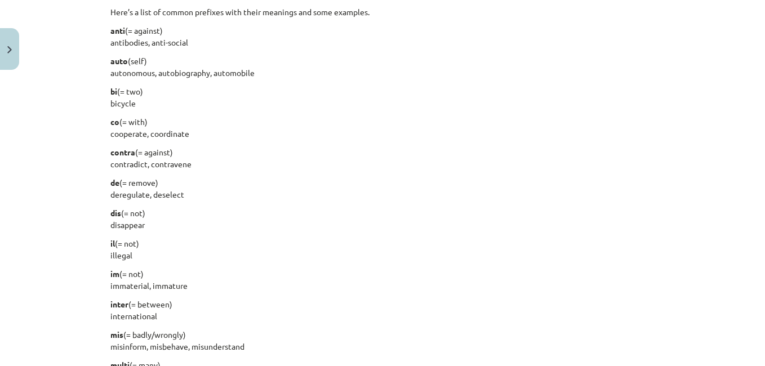
click at [681, 145] on div "Mācību tēma: Angļu valodas i - 11. klases 1. ieskaites mācību materiāls #6 📝 To…" at bounding box center [382, 183] width 765 height 366
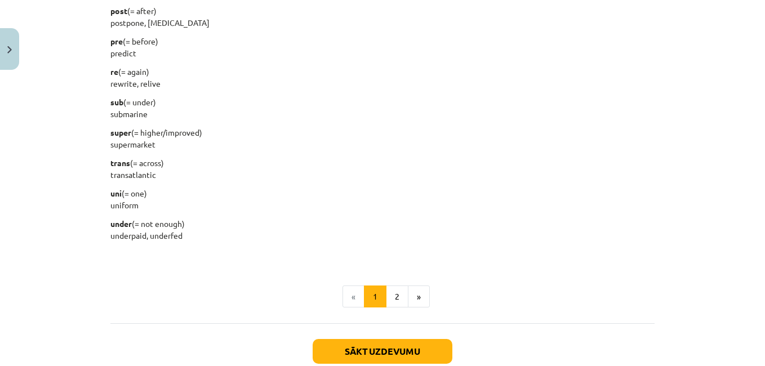
scroll to position [1403, 0]
click at [387, 343] on button "Sākt uzdevumu" at bounding box center [383, 351] width 140 height 25
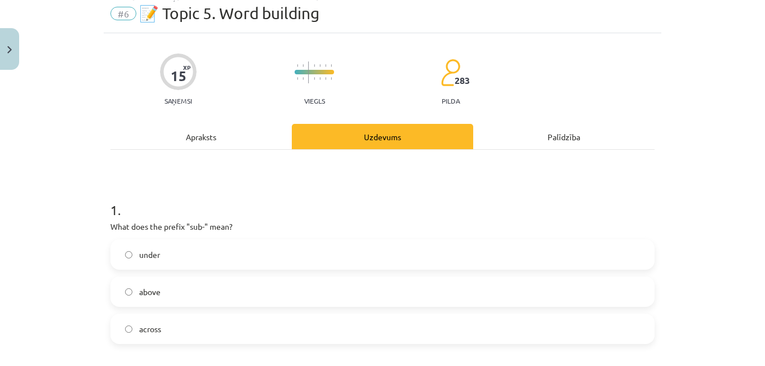
scroll to position [28, 0]
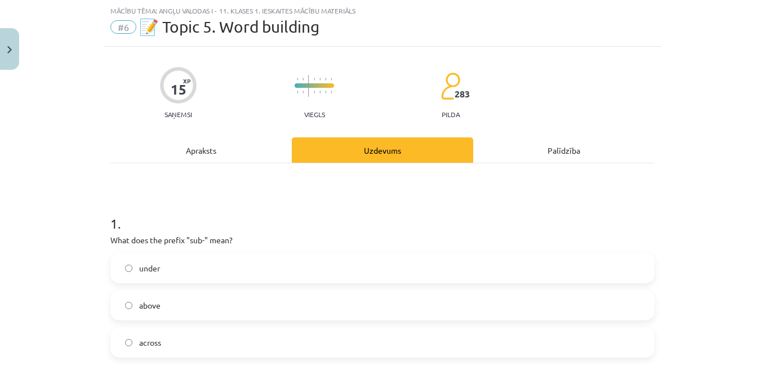
click at [476, 279] on label "under" at bounding box center [383, 268] width 542 height 28
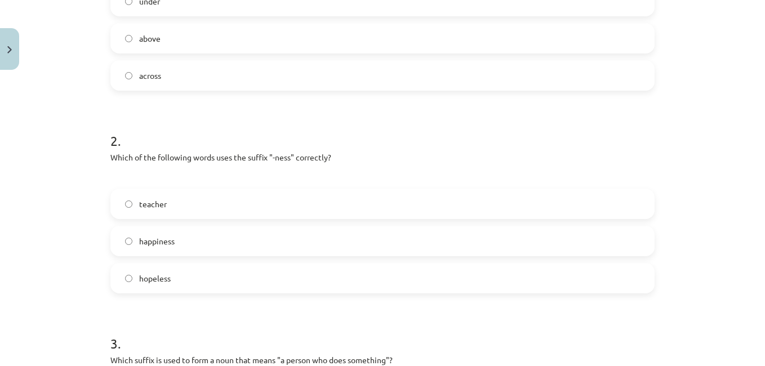
scroll to position [301, 0]
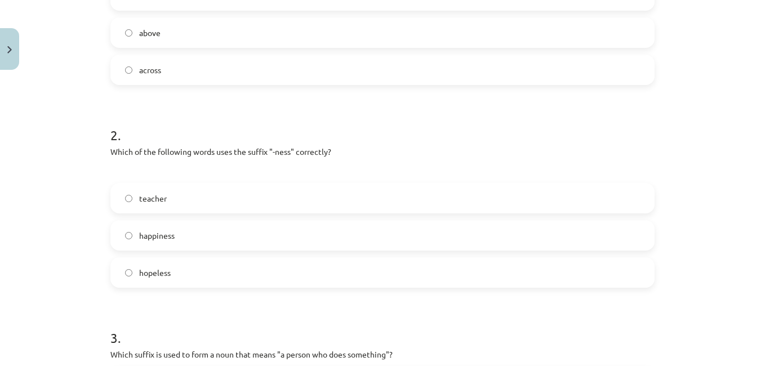
click at [492, 276] on label "hopeless" at bounding box center [383, 273] width 542 height 28
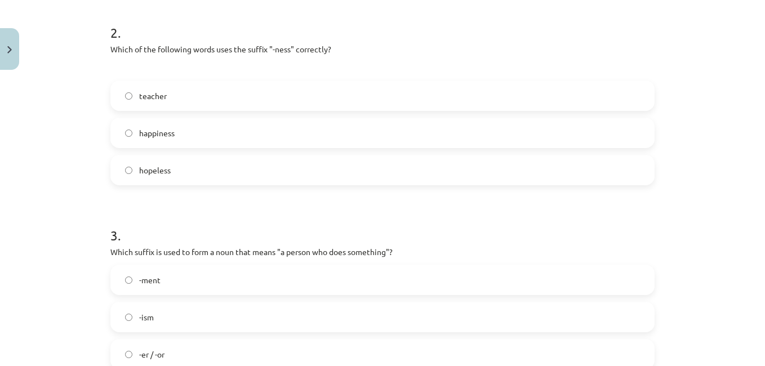
scroll to position [402, 0]
click at [532, 139] on label "happiness" at bounding box center [383, 135] width 542 height 28
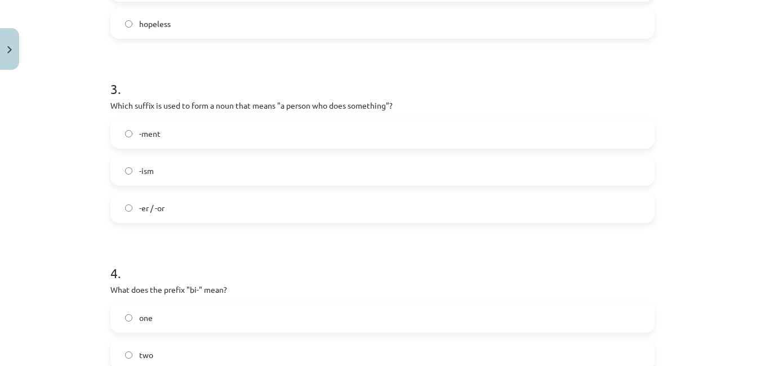
scroll to position [551, 0]
click at [258, 211] on label "-er / -or" at bounding box center [383, 207] width 542 height 28
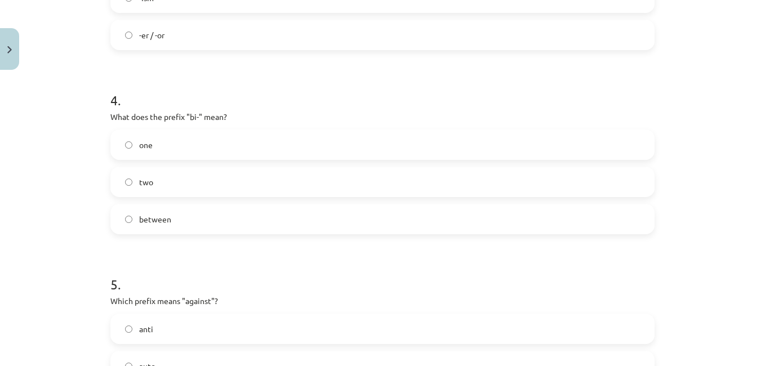
scroll to position [730, 0]
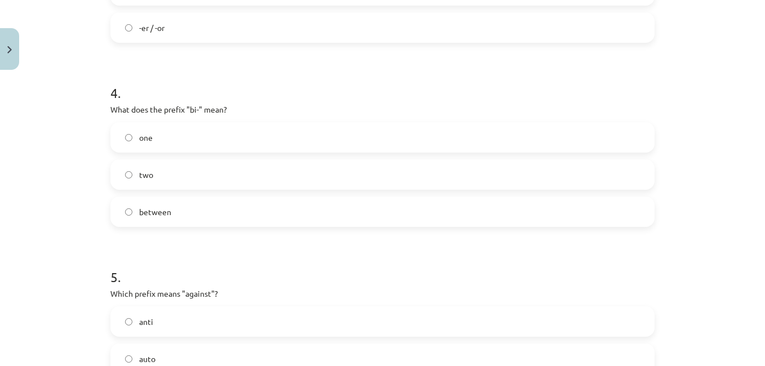
click at [352, 185] on label "two" at bounding box center [383, 175] width 542 height 28
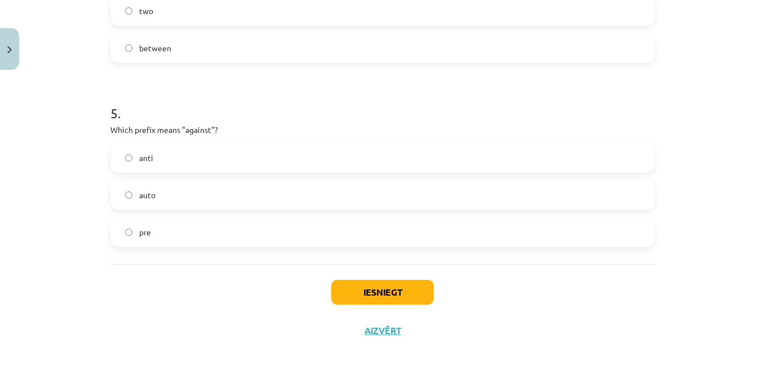
scroll to position [895, 0]
click at [318, 158] on label "anti" at bounding box center [383, 157] width 542 height 28
click at [358, 294] on button "Iesniegt" at bounding box center [382, 291] width 103 height 25
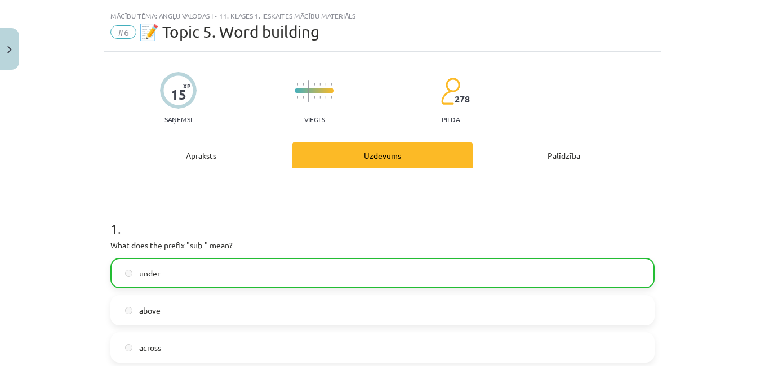
scroll to position [0, 0]
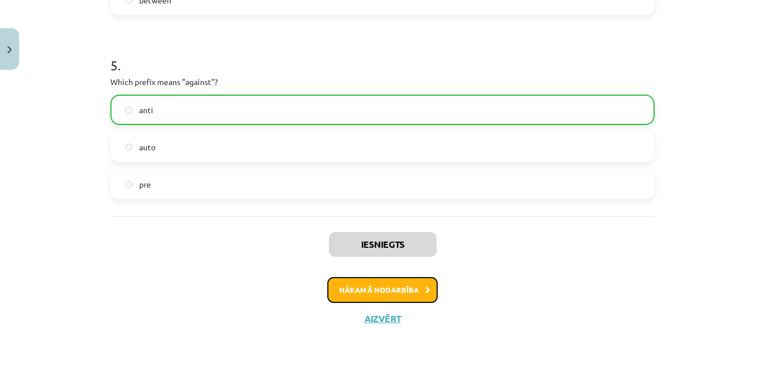
click at [383, 290] on button "Nākamā nodarbība" at bounding box center [382, 290] width 110 height 26
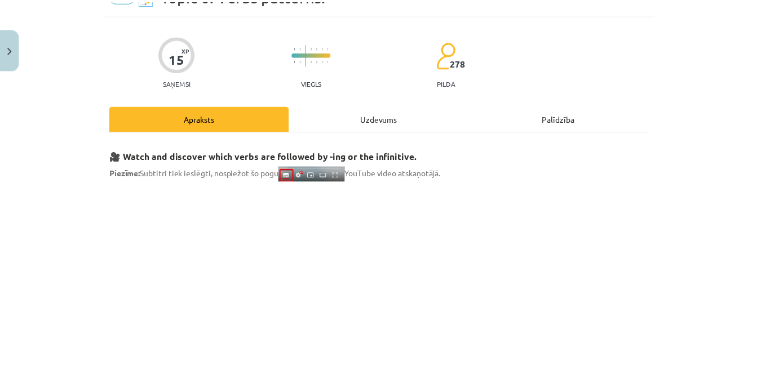
scroll to position [28, 0]
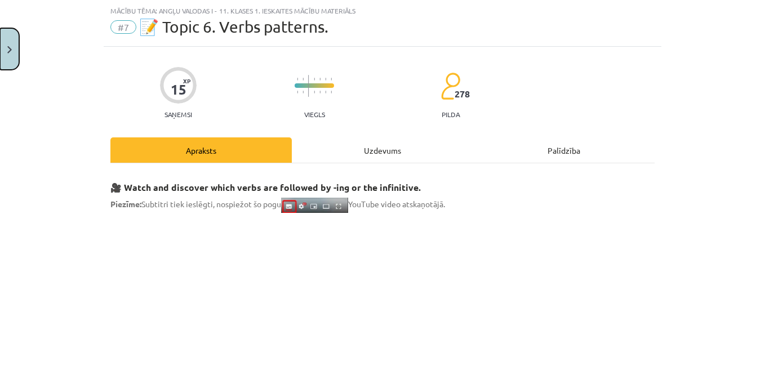
click at [10, 57] on button "Close" at bounding box center [9, 49] width 19 height 42
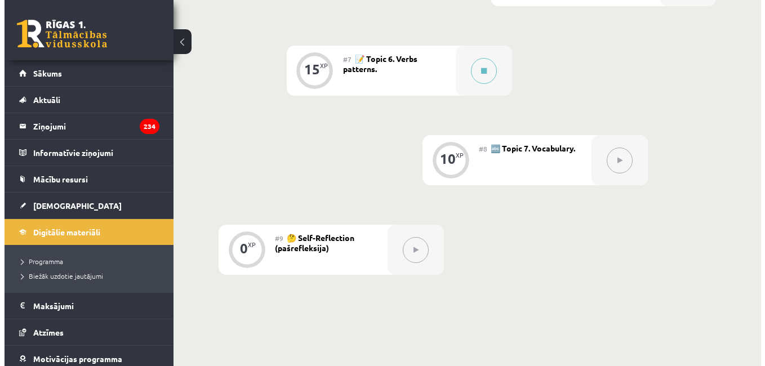
scroll to position [801, 0]
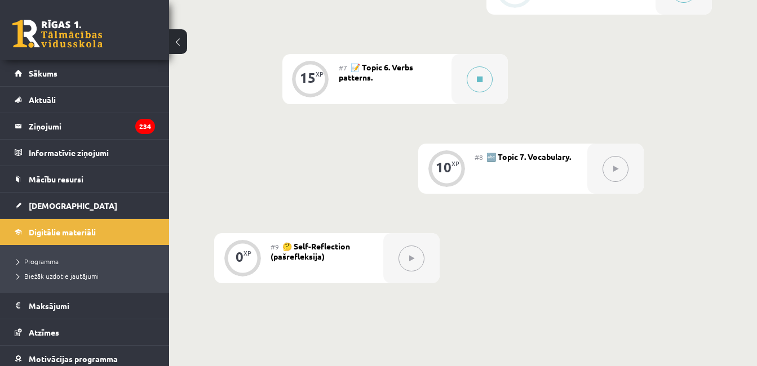
click at [477, 81] on icon at bounding box center [480, 79] width 6 height 7
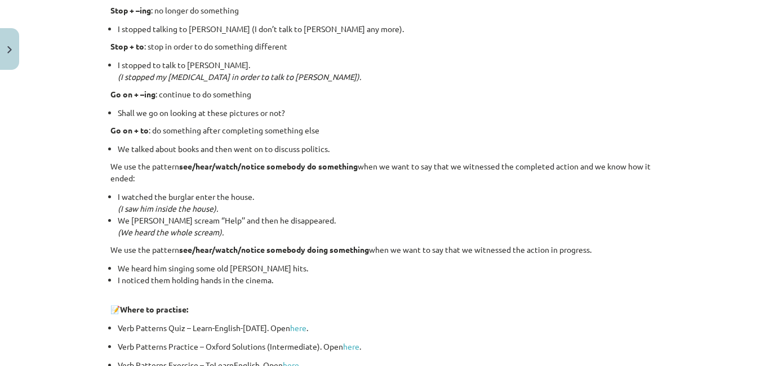
scroll to position [1423, 0]
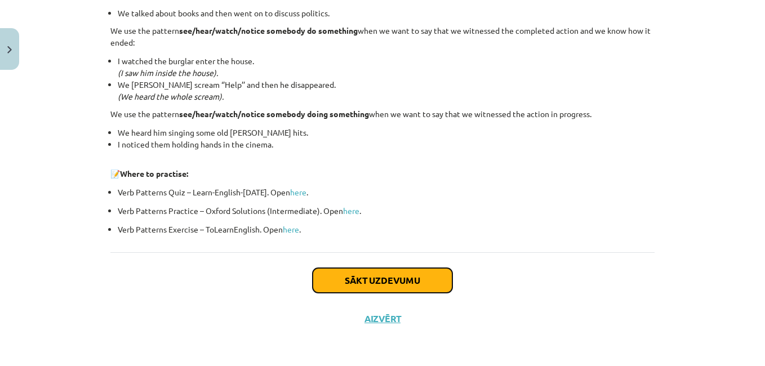
click at [376, 289] on button "Sākt uzdevumu" at bounding box center [383, 280] width 140 height 25
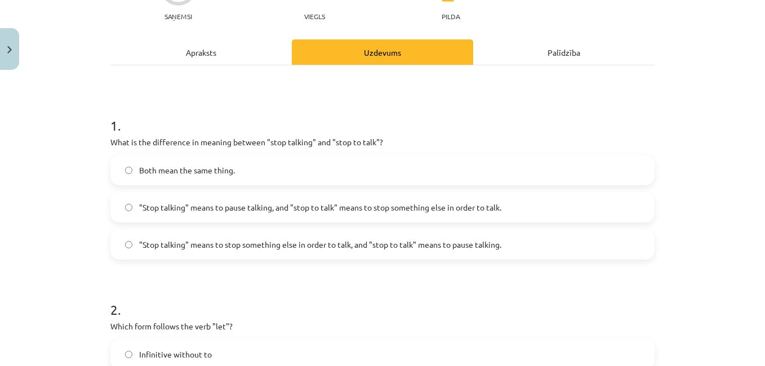
scroll to position [127, 0]
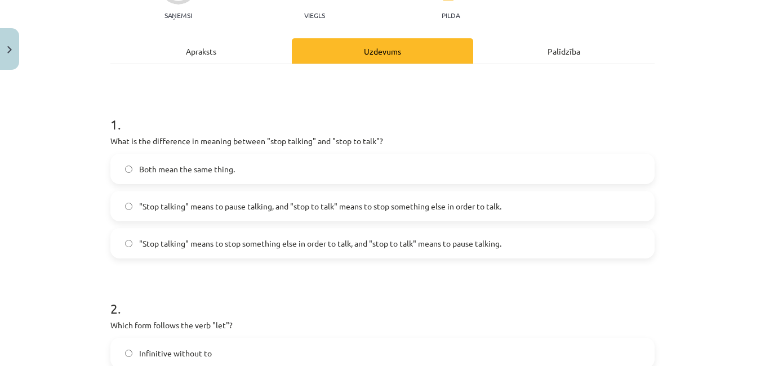
click at [362, 206] on span ""Stop talking" means to pause talking, and "stop to talk" means to stop somethi…" at bounding box center [320, 207] width 362 height 12
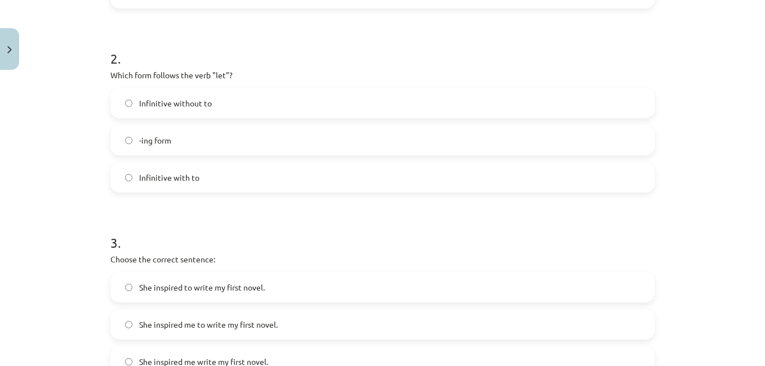
scroll to position [380, 0]
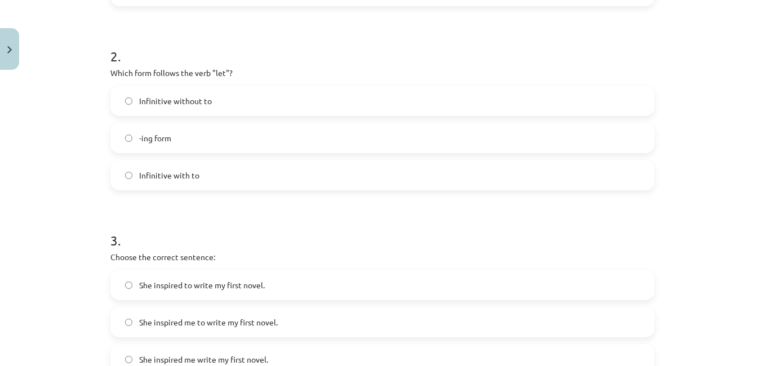
click at [319, 103] on label "Infinitive without to" at bounding box center [383, 101] width 542 height 28
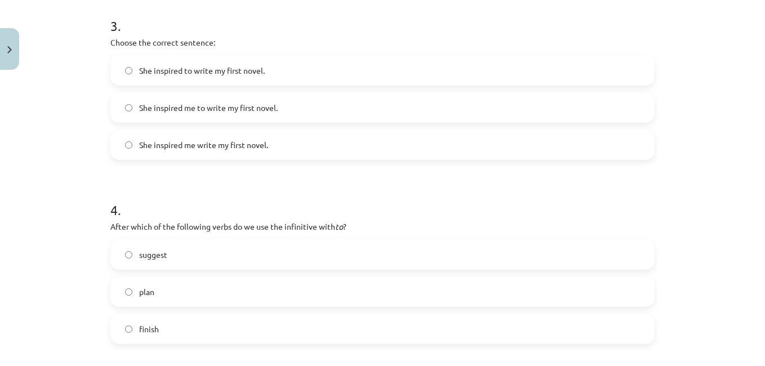
scroll to position [591, 0]
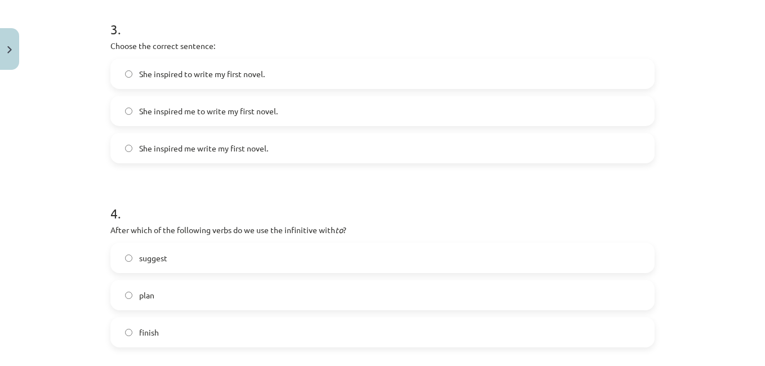
click at [314, 109] on label "She inspired me to write my first novel." at bounding box center [383, 111] width 542 height 28
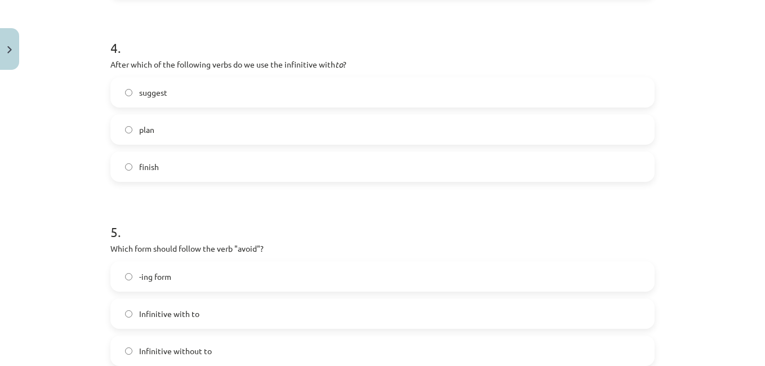
scroll to position [758, 0]
click at [205, 130] on label "plan" at bounding box center [383, 128] width 542 height 28
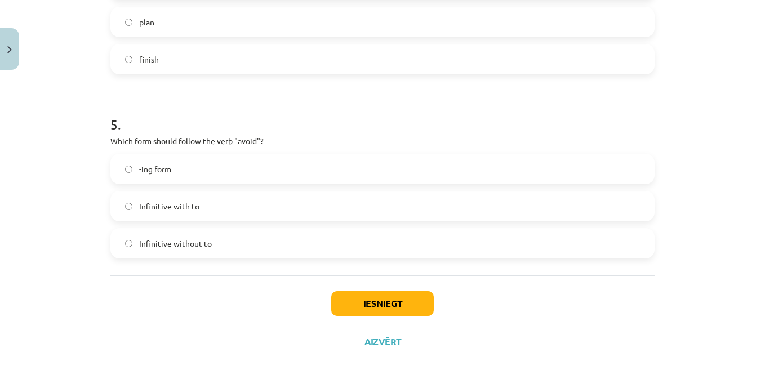
scroll to position [887, 0]
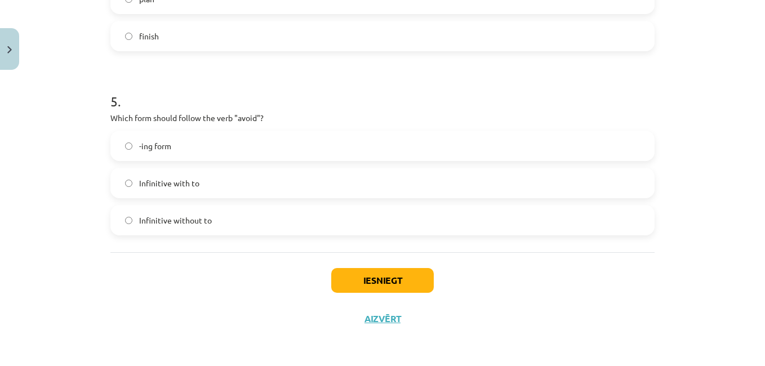
click at [363, 149] on label "-ing form" at bounding box center [383, 146] width 542 height 28
click at [388, 287] on button "Iesniegt" at bounding box center [382, 280] width 103 height 25
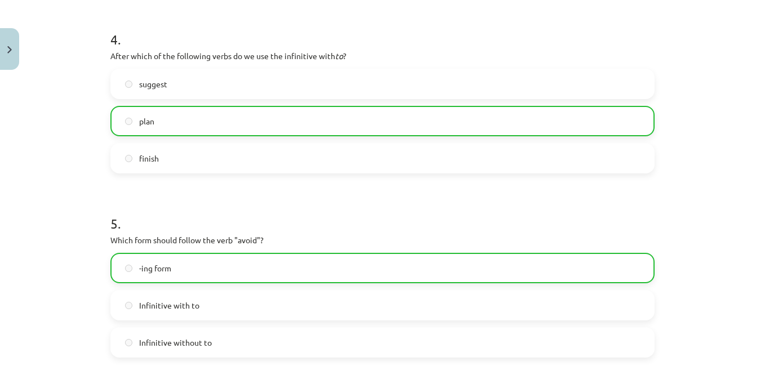
scroll to position [924, 0]
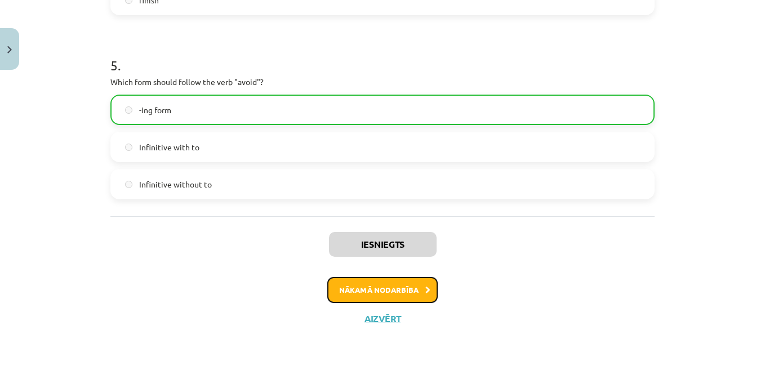
click at [378, 290] on button "Nākamā nodarbība" at bounding box center [382, 290] width 110 height 26
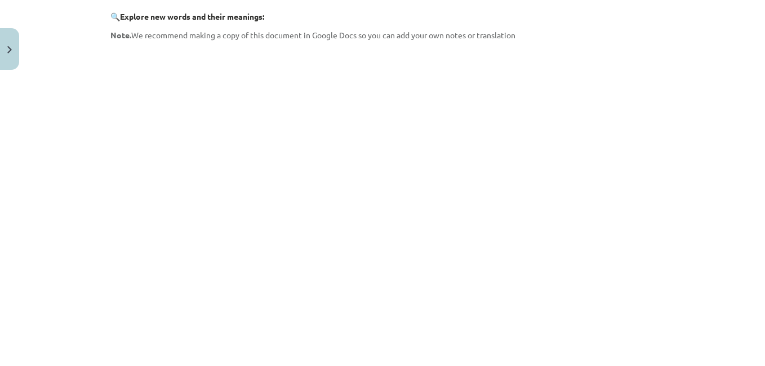
scroll to position [261, 0]
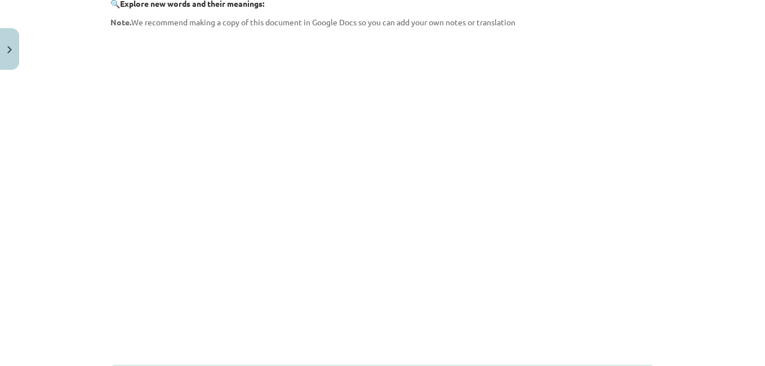
click at [659, 82] on div "Mācību tēma: Angļu valodas i - 11. klases 1. ieskaites mācību materiāls #8 🔤 To…" at bounding box center [382, 183] width 765 height 366
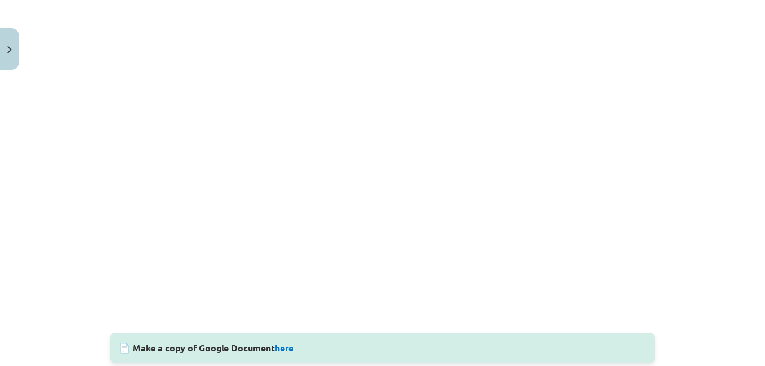
scroll to position [295, 0]
